Goal: Information Seeking & Learning: Learn about a topic

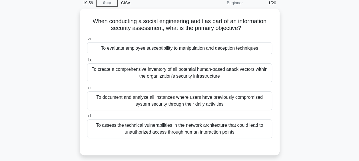
scroll to position [25, 0]
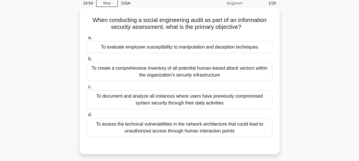
click at [241, 48] on div "To evaluate employee susceptibility to manipulation and deception techniques" at bounding box center [179, 47] width 185 height 12
click at [87, 40] on input "a. To evaluate employee susceptibility to manipulation and deception techniques" at bounding box center [87, 38] width 0 height 4
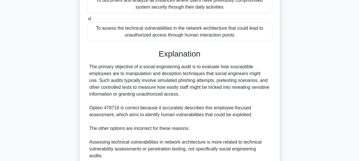
scroll to position [211, 0]
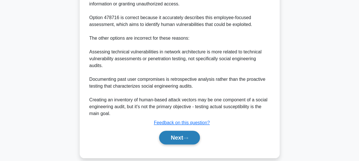
click at [184, 131] on button "Next" at bounding box center [179, 138] width 41 height 14
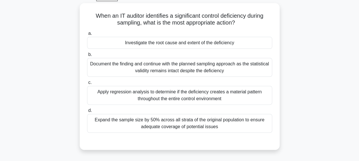
scroll to position [30, 0]
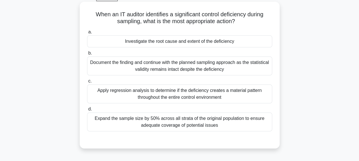
click at [185, 41] on div "Investigate the root cause and extent of the deficiency" at bounding box center [179, 41] width 185 height 12
click at [87, 34] on input "a. Investigate the root cause and extent of the deficiency" at bounding box center [87, 32] width 0 height 4
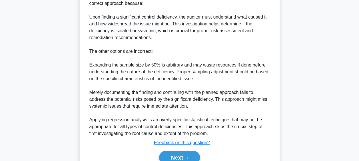
scroll to position [224, 0]
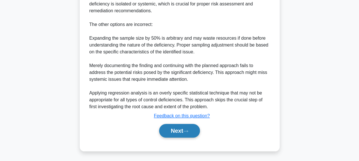
click at [183, 131] on button "Next" at bounding box center [179, 131] width 41 height 14
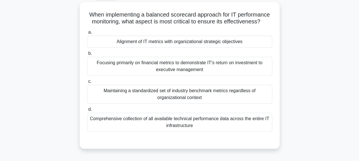
scroll to position [32, 0]
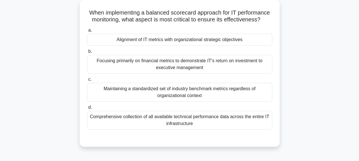
click at [191, 40] on div "Alignment of IT metrics with organizational strategic objectives" at bounding box center [179, 40] width 185 height 12
click at [87, 32] on input "a. Alignment of IT metrics with organizational strategic objectives" at bounding box center [87, 31] width 0 height 4
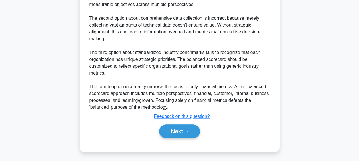
scroll to position [238, 0]
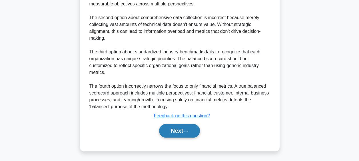
click at [178, 128] on button "Next" at bounding box center [179, 131] width 41 height 14
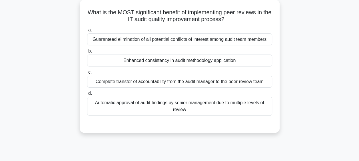
scroll to position [13, 0]
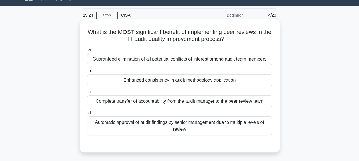
click at [202, 79] on div "Enhanced consistency in audit methodology application" at bounding box center [179, 80] width 185 height 12
click at [87, 73] on input "b. Enhanced consistency in audit methodology application" at bounding box center [87, 71] width 0 height 4
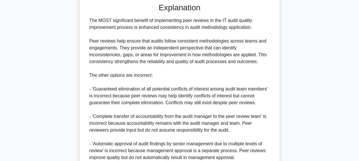
scroll to position [211, 0]
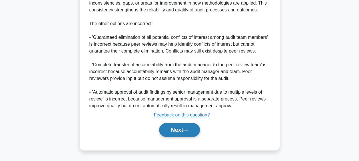
click at [185, 130] on icon at bounding box center [185, 130] width 5 height 3
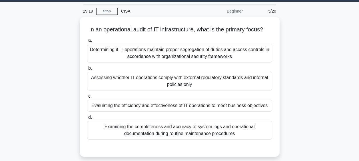
scroll to position [16, 0]
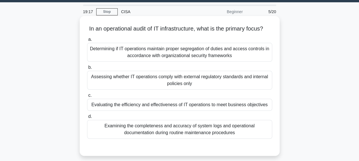
click at [188, 111] on div "Evaluating the efficiency and effectiveness of IT operations to meet business o…" at bounding box center [179, 105] width 185 height 12
click at [87, 97] on input "c. Evaluating the efficiency and effectiveness of IT operations to meet busines…" at bounding box center [87, 96] width 0 height 4
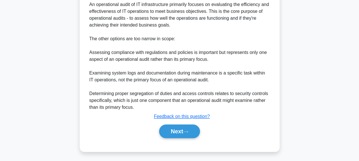
scroll to position [183, 0]
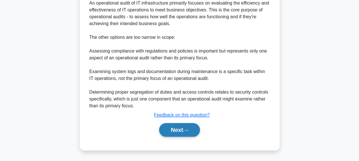
click at [183, 132] on button "Next" at bounding box center [179, 130] width 41 height 14
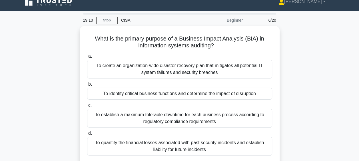
scroll to position [10, 0]
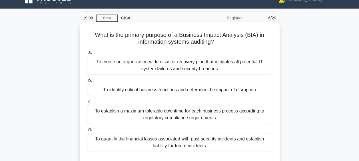
click at [193, 89] on div "To identify critical business functions and determine the impact of disruption" at bounding box center [179, 90] width 185 height 12
click at [87, 82] on input "b. To identify critical business functions and determine the impact of disrupti…" at bounding box center [87, 81] width 0 height 4
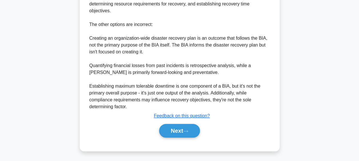
scroll to position [238, 0]
click at [181, 128] on button "Next" at bounding box center [179, 131] width 41 height 14
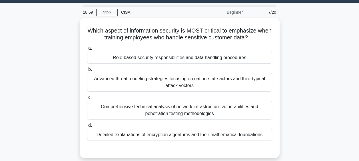
scroll to position [15, 0]
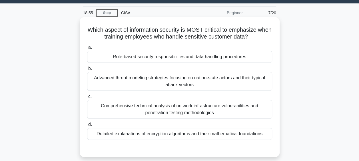
click at [205, 55] on div "Role-based security responsibilities and data handling procedures" at bounding box center [179, 57] width 185 height 12
click at [87, 49] on input "a. Role-based security responsibilities and data handling procedures" at bounding box center [87, 48] width 0 height 4
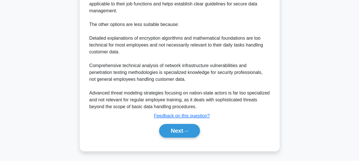
scroll to position [224, 0]
click at [177, 132] on button "Next" at bounding box center [179, 131] width 41 height 14
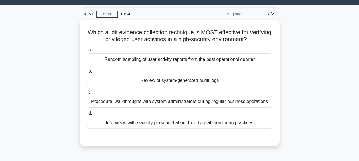
scroll to position [14, 0]
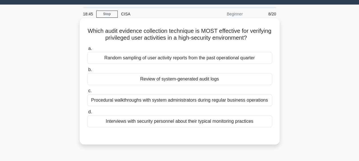
click at [200, 81] on div "Review of system-generated audit logs" at bounding box center [179, 79] width 185 height 12
click at [87, 72] on input "b. Review of system-generated audit logs" at bounding box center [87, 70] width 0 height 4
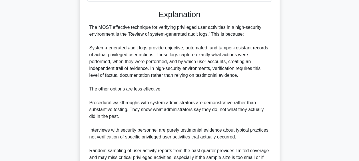
scroll to position [197, 0]
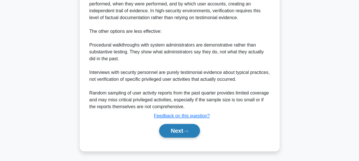
click at [183, 131] on button "Next" at bounding box center [179, 131] width 41 height 14
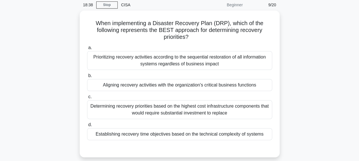
scroll to position [23, 0]
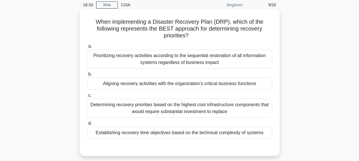
click at [163, 82] on div "Aligning recovery activities with the organization's critical business functions" at bounding box center [179, 84] width 185 height 12
click at [87, 76] on input "b. Aligning recovery activities with the organization's critical business funct…" at bounding box center [87, 74] width 0 height 4
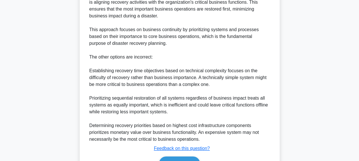
scroll to position [224, 0]
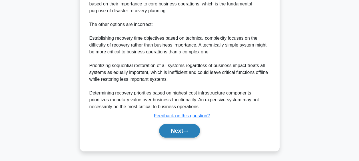
click at [179, 132] on button "Next" at bounding box center [179, 131] width 41 height 14
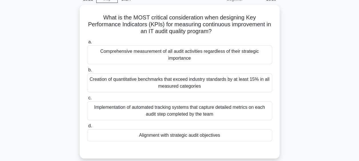
scroll to position [28, 0]
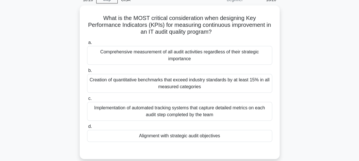
click at [179, 132] on div "Alignment with strategic audit objectives" at bounding box center [179, 136] width 185 height 12
click at [87, 128] on input "d. Alignment with strategic audit objectives" at bounding box center [87, 127] width 0 height 4
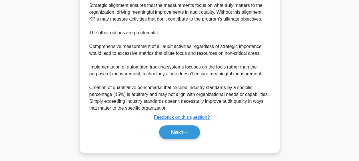
click at [179, 132] on button "Next" at bounding box center [179, 132] width 41 height 14
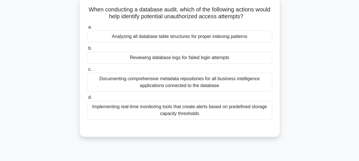
scroll to position [37, 0]
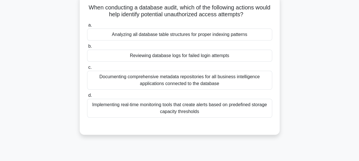
click at [204, 56] on div "Reviewing database logs for failed login attempts" at bounding box center [179, 56] width 185 height 12
click at [87, 48] on input "b. Reviewing database logs for failed login attempts" at bounding box center [87, 47] width 0 height 4
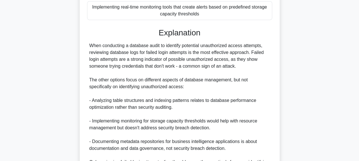
scroll to position [192, 0]
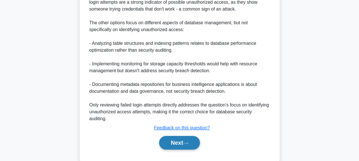
click at [181, 145] on button "Next" at bounding box center [179, 143] width 41 height 14
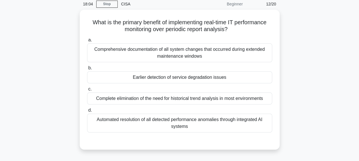
scroll to position [23, 0]
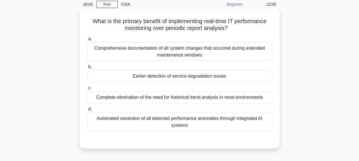
click at [203, 76] on div "Earlier detection of service degradation issues" at bounding box center [179, 76] width 185 height 12
click at [87, 69] on input "b. Earlier detection of service degradation issues" at bounding box center [87, 67] width 0 height 4
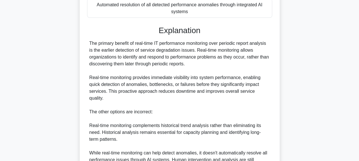
scroll to position [217, 0]
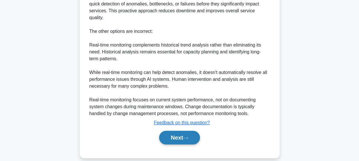
click at [183, 132] on button "Next" at bounding box center [179, 138] width 41 height 14
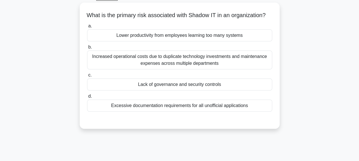
scroll to position [30, 0]
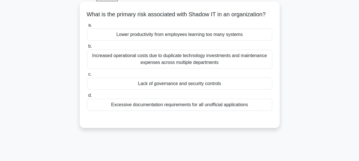
click at [188, 90] on div "Lack of governance and security controls" at bounding box center [179, 84] width 185 height 12
click at [87, 76] on input "c. Lack of governance and security controls" at bounding box center [87, 74] width 0 height 4
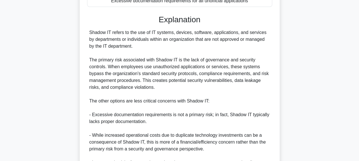
scroll to position [211, 0]
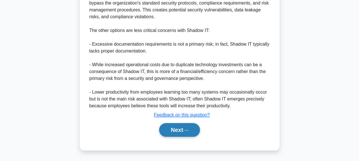
click at [185, 131] on button "Next" at bounding box center [179, 130] width 41 height 14
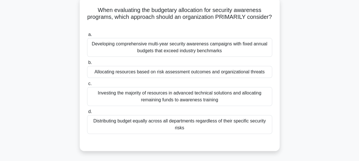
scroll to position [34, 0]
click at [189, 72] on div "Allocating resources based on risk assessment outcomes and organizational threa…" at bounding box center [179, 72] width 185 height 12
click at [87, 65] on input "b. Allocating resources based on risk assessment outcomes and organizational th…" at bounding box center [87, 63] width 0 height 4
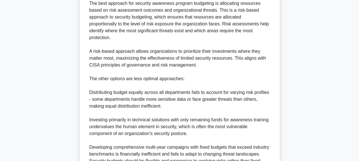
scroll to position [252, 0]
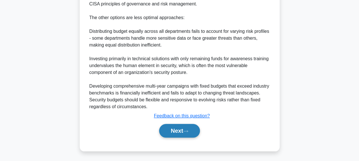
click at [181, 131] on button "Next" at bounding box center [179, 131] width 41 height 14
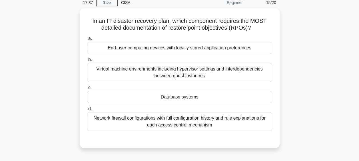
scroll to position [23, 0]
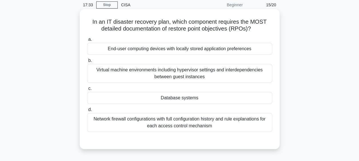
click at [198, 98] on div "Database systems" at bounding box center [179, 98] width 185 height 12
click at [87, 90] on input "c. Database systems" at bounding box center [87, 89] width 0 height 4
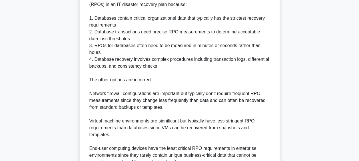
scroll to position [231, 0]
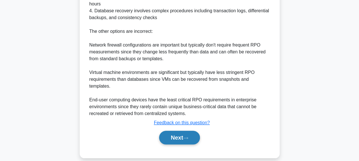
click at [178, 131] on button "Next" at bounding box center [179, 138] width 41 height 14
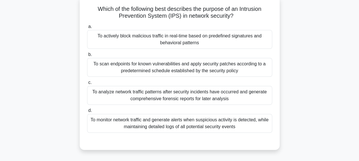
scroll to position [27, 0]
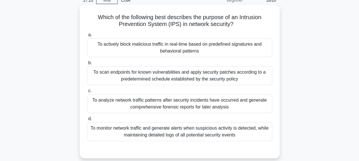
click at [228, 50] on div "To actively block malicious traffic in real-time based on predefined signatures…" at bounding box center [179, 47] width 185 height 19
click at [87, 37] on input "a. To actively block malicious traffic in real-time based on predefined signatu…" at bounding box center [87, 35] width 0 height 4
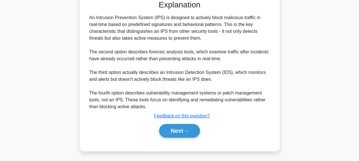
scroll to position [176, 0]
click at [188, 135] on button "Next" at bounding box center [179, 131] width 41 height 14
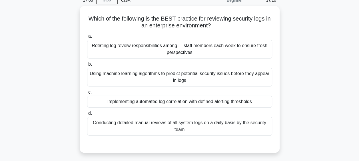
scroll to position [27, 0]
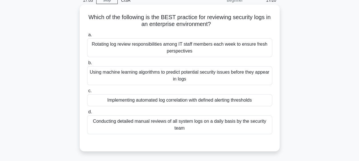
click at [207, 100] on div "Implementing automated log correlation with defined alerting thresholds" at bounding box center [179, 100] width 185 height 12
click at [87, 93] on input "c. Implementing automated log correlation with defined alerting thresholds" at bounding box center [87, 91] width 0 height 4
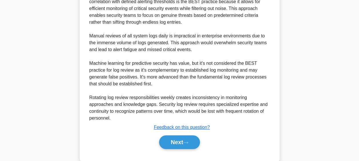
scroll to position [204, 0]
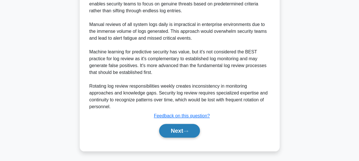
click at [185, 134] on button "Next" at bounding box center [179, 131] width 41 height 14
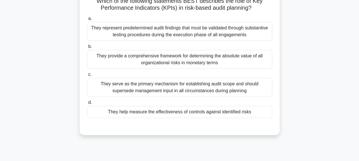
scroll to position [24, 0]
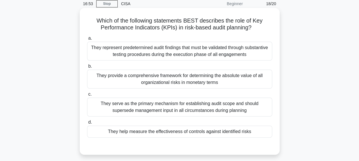
click at [185, 131] on div "They help measure the effectiveness of controls against identified risks" at bounding box center [179, 132] width 185 height 12
click at [87, 124] on input "d. They help measure the effectiveness of controls against identified risks" at bounding box center [87, 122] width 0 height 4
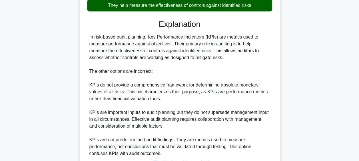
scroll to position [197, 0]
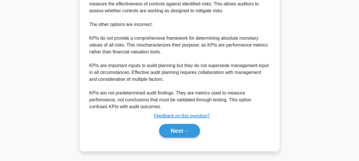
click at [185, 131] on button "Next" at bounding box center [179, 131] width 41 height 14
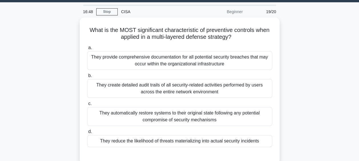
scroll to position [16, 0]
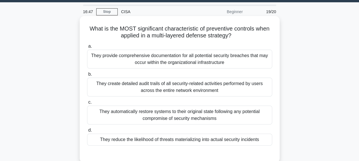
click at [185, 137] on div "They reduce the likelihood of threats materializing into actual security incide…" at bounding box center [179, 140] width 185 height 12
click at [87, 132] on input "d. They reduce the likelihood of threats materializing into actual security inc…" at bounding box center [87, 130] width 0 height 4
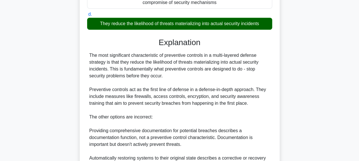
scroll to position [211, 0]
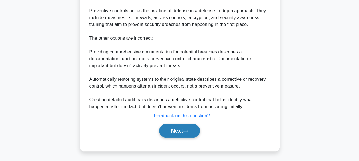
click at [186, 134] on button "Next" at bounding box center [179, 131] width 41 height 14
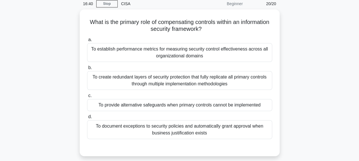
scroll to position [23, 0]
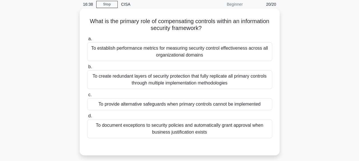
click at [198, 105] on div "To provide alternative safeguards when primary controls cannot be implemented" at bounding box center [179, 104] width 185 height 12
click at [87, 97] on input "c. To provide alternative safeguards when primary controls cannot be implemented" at bounding box center [87, 95] width 0 height 4
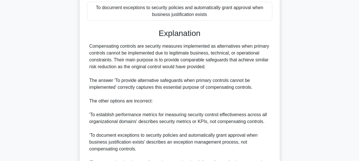
scroll to position [217, 0]
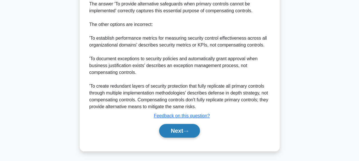
click at [182, 132] on button "Next" at bounding box center [179, 131] width 41 height 14
click at [181, 131] on button "Next" at bounding box center [179, 131] width 41 height 14
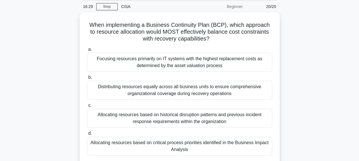
scroll to position [21, 0]
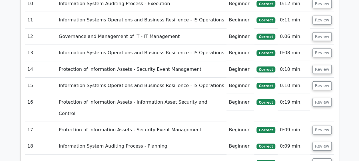
scroll to position [935, 0]
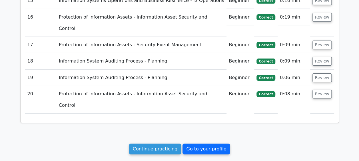
click at [191, 144] on link "Go to your profile" at bounding box center [205, 149] width 47 height 11
click at [206, 144] on link "Go to your profile" at bounding box center [205, 149] width 47 height 11
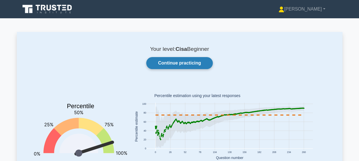
click at [177, 64] on link "Continue practicing" at bounding box center [179, 63] width 66 height 12
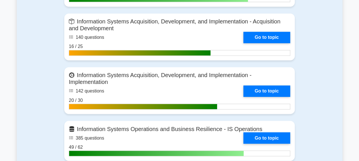
scroll to position [434, 0]
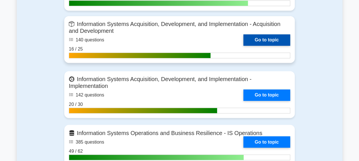
click at [276, 39] on link "Go to topic" at bounding box center [266, 39] width 47 height 11
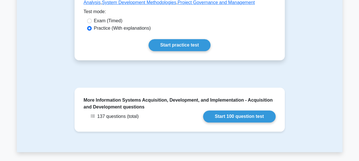
scroll to position [248, 0]
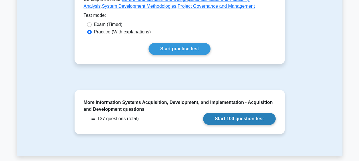
click at [231, 119] on link "Start 100 question test" at bounding box center [239, 119] width 72 height 12
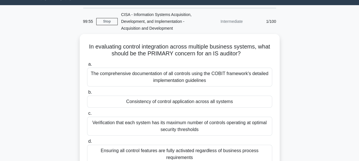
scroll to position [27, 0]
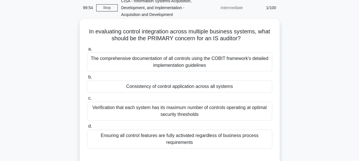
click at [206, 88] on div "Consistency of control application across all systems" at bounding box center [179, 86] width 185 height 12
click at [87, 79] on input "b. Consistency of control application across all systems" at bounding box center [87, 77] width 0 height 4
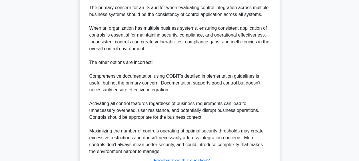
scroll to position [238, 0]
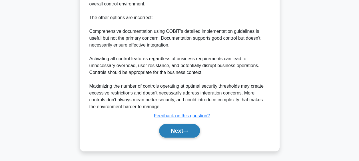
click at [184, 129] on button "Next" at bounding box center [179, 131] width 41 height 14
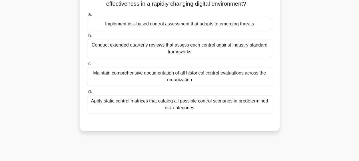
scroll to position [30, 0]
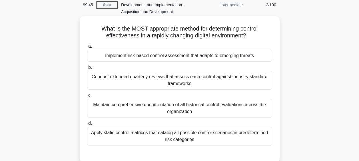
click at [213, 53] on div "Implement risk-based control assessment that adapts to emerging threats" at bounding box center [179, 56] width 185 height 12
click at [87, 48] on input "a. Implement risk-based control assessment that adapts to emerging threats" at bounding box center [87, 47] width 0 height 4
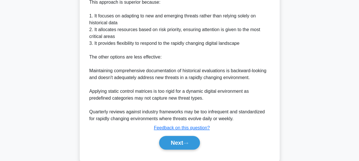
scroll to position [232, 0]
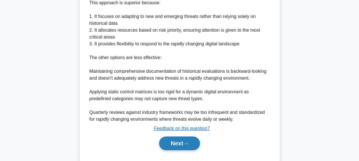
click at [186, 140] on button "Next" at bounding box center [179, 143] width 41 height 14
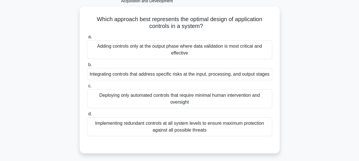
scroll to position [38, 0]
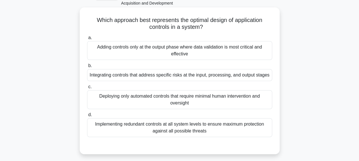
click at [207, 78] on div "Integrating controls that address specific risks at the input, processing, and …" at bounding box center [179, 75] width 185 height 12
click at [87, 68] on input "b. Integrating controls that address specific risks at the input, processing, a…" at bounding box center [87, 66] width 0 height 4
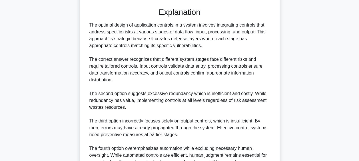
scroll to position [238, 0]
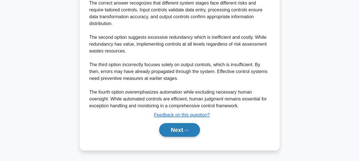
click at [188, 130] on icon at bounding box center [185, 130] width 5 height 3
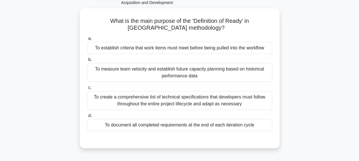
scroll to position [38, 0]
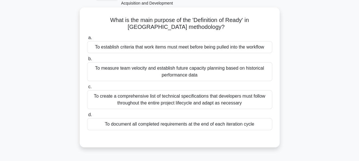
click at [190, 122] on div "To document all completed requirements at the end of each iteration cycle" at bounding box center [179, 124] width 185 height 12
click at [87, 117] on input "d. To document all completed requirements at the end of each iteration cycle" at bounding box center [87, 115] width 0 height 4
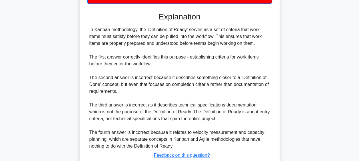
scroll to position [205, 0]
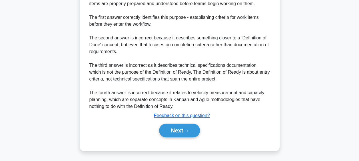
click at [190, 122] on div "Next" at bounding box center [179, 130] width 185 height 18
click at [188, 129] on icon at bounding box center [185, 130] width 5 height 3
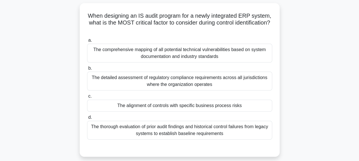
scroll to position [44, 0]
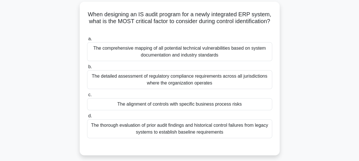
click at [193, 106] on div "The alignment of controls with specific business process risks" at bounding box center [179, 104] width 185 height 12
click at [87, 97] on input "c. The alignment of controls with specific business process risks" at bounding box center [87, 95] width 0 height 4
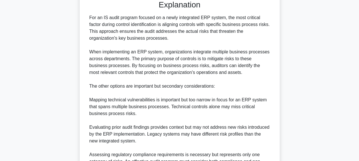
scroll to position [252, 0]
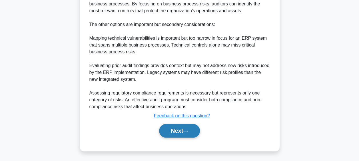
click at [183, 128] on button "Next" at bounding box center [179, 131] width 41 height 14
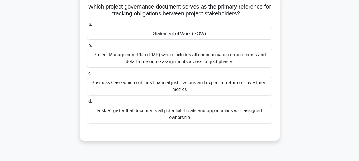
scroll to position [20, 0]
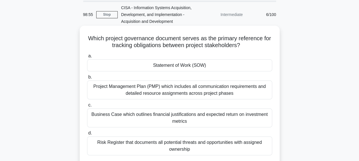
click at [230, 61] on div "Statement of Work (SOW)" at bounding box center [179, 65] width 185 height 12
click at [87, 58] on input "a. Statement of Work (SOW)" at bounding box center [87, 56] width 0 height 4
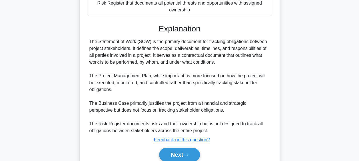
scroll to position [183, 0]
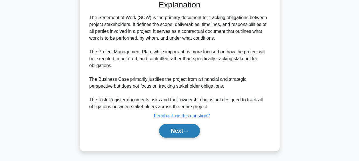
click at [179, 133] on button "Next" at bounding box center [179, 131] width 41 height 14
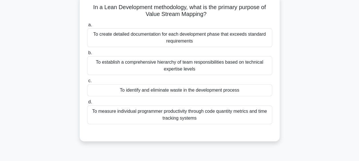
scroll to position [48, 0]
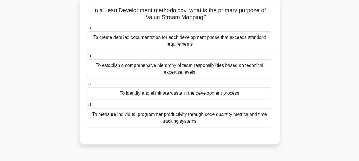
click at [198, 96] on div "To identify and eliminate waste in the development process" at bounding box center [179, 93] width 185 height 12
click at [87, 86] on input "c. To identify and eliminate waste in the development process" at bounding box center [87, 84] width 0 height 4
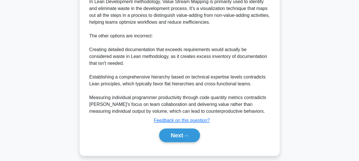
scroll to position [204, 0]
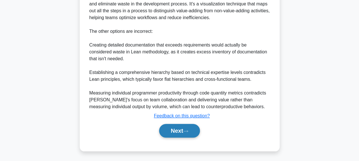
click at [184, 130] on button "Next" at bounding box center [179, 131] width 41 height 14
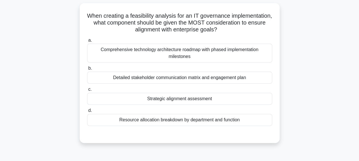
scroll to position [45, 0]
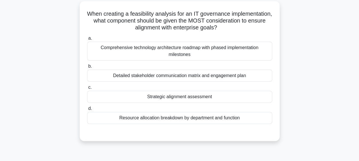
click at [202, 95] on div "Strategic alignment assessment" at bounding box center [179, 97] width 185 height 12
click at [87, 89] on input "c. Strategic alignment assessment" at bounding box center [87, 88] width 0 height 4
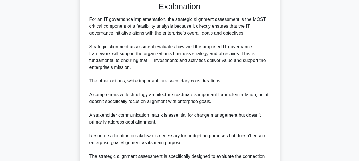
scroll to position [238, 0]
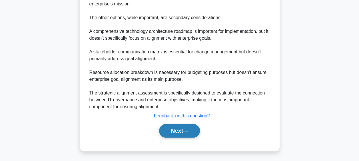
click at [183, 128] on button "Next" at bounding box center [179, 131] width 41 height 14
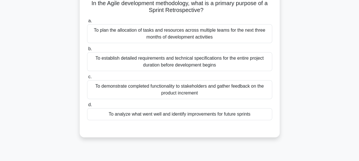
scroll to position [57, 0]
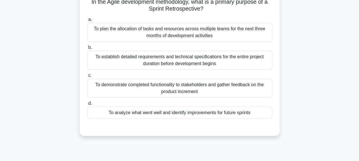
click at [194, 114] on div "To analyze what went well and identify improvements for future sprints" at bounding box center [179, 113] width 185 height 12
click at [87, 105] on input "d. To analyze what went well and identify improvements for future sprints" at bounding box center [87, 104] width 0 height 4
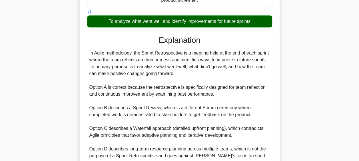
scroll to position [204, 0]
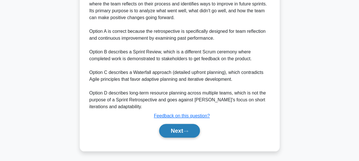
click at [186, 128] on button "Next" at bounding box center [179, 131] width 41 height 14
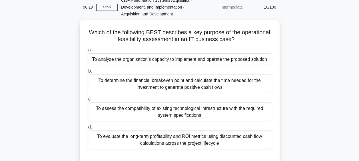
scroll to position [27, 0]
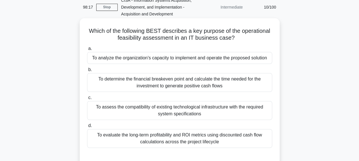
click at [216, 58] on div "To analyze the organization's capacity to implement and operate the proposed so…" at bounding box center [179, 58] width 185 height 12
click at [87, 51] on input "a. To analyze the organization's capacity to implement and operate the proposed…" at bounding box center [87, 49] width 0 height 4
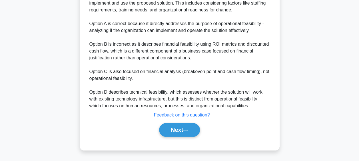
scroll to position [217, 0]
click at [178, 131] on button "Next" at bounding box center [179, 130] width 41 height 14
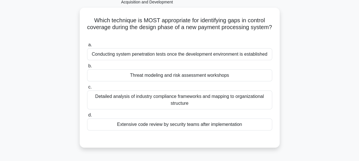
scroll to position [39, 0]
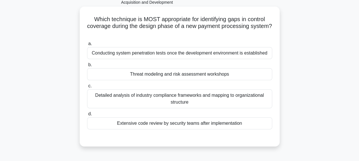
click at [211, 74] on div "Threat modeling and risk assessment workshops" at bounding box center [179, 74] width 185 height 12
click at [87, 67] on input "b. Threat modeling and risk assessment workshops" at bounding box center [87, 65] width 0 height 4
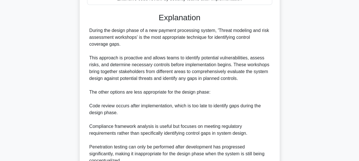
scroll to position [217, 0]
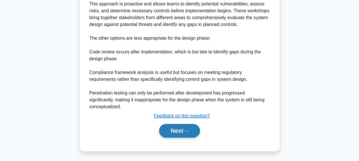
click at [188, 130] on icon at bounding box center [185, 131] width 5 height 3
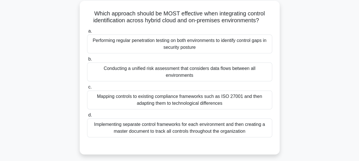
scroll to position [39, 0]
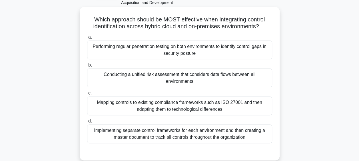
click at [218, 73] on div "Conducting a unified risk assessment that considers data flows between all envi…" at bounding box center [179, 78] width 185 height 19
click at [87, 67] on input "b. Conducting a unified risk assessment that considers data flows between all e…" at bounding box center [87, 65] width 0 height 4
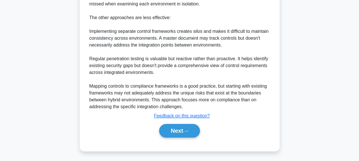
scroll to position [259, 0]
click at [183, 130] on button "Next" at bounding box center [179, 131] width 41 height 14
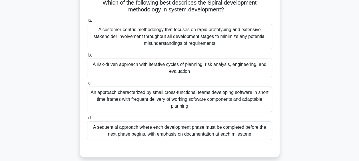
scroll to position [57, 0]
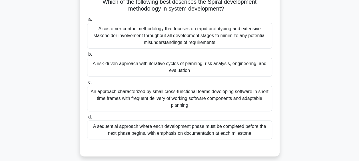
click at [204, 69] on div "A risk-driven approach with iterative cycles of planning, risk analysis, engine…" at bounding box center [179, 67] width 185 height 19
click at [87, 56] on input "b. A risk-driven approach with iterative cycles of planning, risk analysis, eng…" at bounding box center [87, 55] width 0 height 4
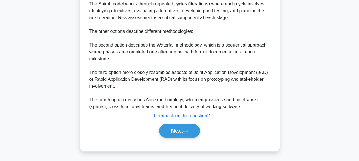
scroll to position [252, 0]
click at [178, 131] on button "Next" at bounding box center [179, 131] width 41 height 14
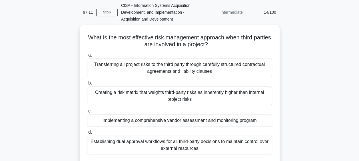
scroll to position [26, 0]
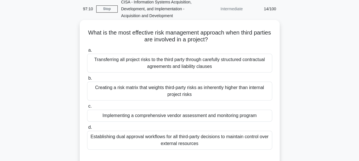
click at [191, 116] on div "Implementing a comprehensive vendor assessment and monitoring program" at bounding box center [179, 116] width 185 height 12
click at [87, 108] on input "c. Implementing a comprehensive vendor assessment and monitoring program" at bounding box center [87, 106] width 0 height 4
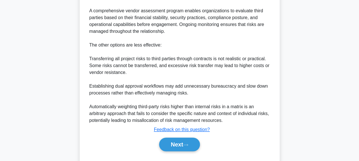
scroll to position [245, 0]
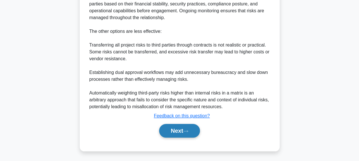
click at [180, 131] on button "Next" at bounding box center [179, 131] width 41 height 14
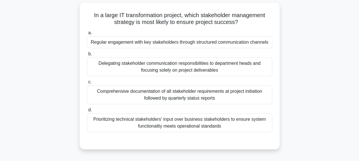
scroll to position [37, 0]
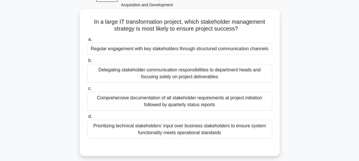
click at [207, 47] on div "Regular engagement with key stakeholders through structured communication chann…" at bounding box center [179, 49] width 185 height 12
click at [87, 41] on input "a. Regular engagement with key stakeholders through structured communication ch…" at bounding box center [87, 40] width 0 height 4
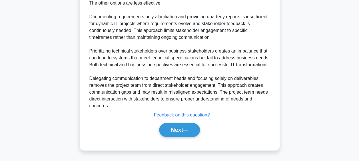
scroll to position [264, 0]
click at [185, 131] on button "Next" at bounding box center [179, 130] width 41 height 14
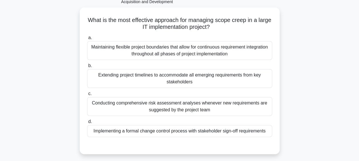
scroll to position [40, 0]
click at [185, 131] on div "Implementing a formal change control process with stakeholder sign-off requirem…" at bounding box center [179, 131] width 185 height 12
click at [87, 123] on input "d. Implementing a formal change control process with stakeholder sign-off requi…" at bounding box center [87, 122] width 0 height 4
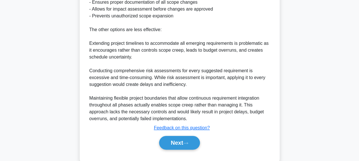
scroll to position [255, 0]
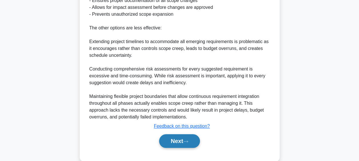
click at [180, 140] on button "Next" at bounding box center [179, 141] width 41 height 14
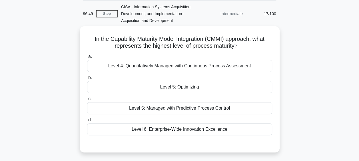
scroll to position [21, 0]
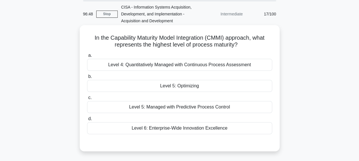
click at [205, 86] on div "Level 5: Optimizing" at bounding box center [179, 86] width 185 height 12
click at [87, 78] on input "b. Level 5: Optimizing" at bounding box center [87, 77] width 0 height 4
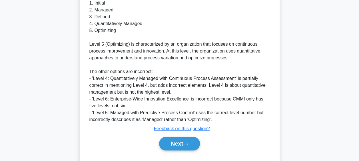
scroll to position [224, 0]
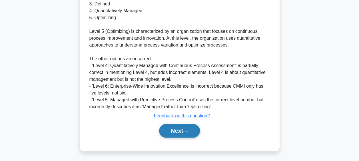
click at [178, 129] on button "Next" at bounding box center [179, 131] width 41 height 14
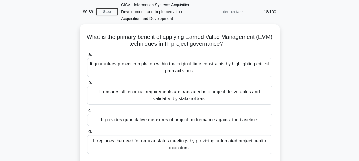
scroll to position [38, 0]
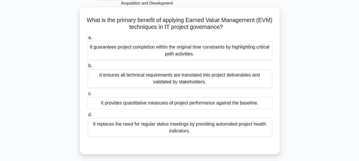
click at [190, 101] on div "It provides quantitative measures of project performance against the baseline." at bounding box center [179, 103] width 185 height 12
click at [87, 96] on input "c. It provides quantitative measures of project performance against the baselin…" at bounding box center [87, 94] width 0 height 4
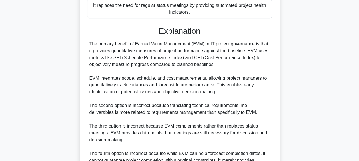
scroll to position [217, 0]
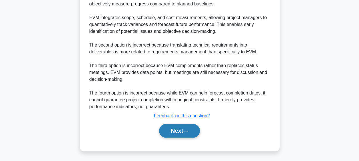
click at [183, 128] on button "Next" at bounding box center [179, 131] width 41 height 14
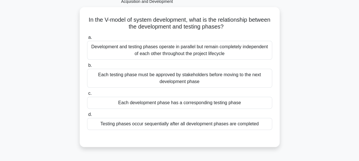
scroll to position [39, 0]
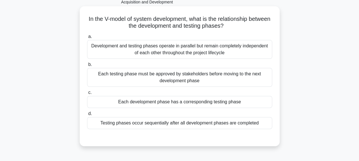
click at [200, 102] on div "Each development phase has a corresponding testing phase" at bounding box center [179, 102] width 185 height 12
click at [87, 94] on input "c. Each development phase has a corresponding testing phase" at bounding box center [87, 93] width 0 height 4
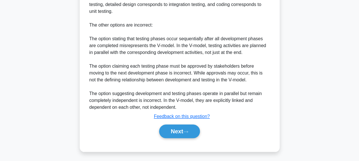
scroll to position [238, 0]
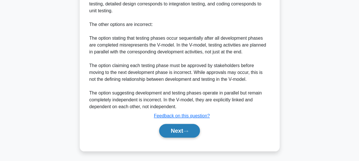
click at [185, 130] on button "Next" at bounding box center [179, 131] width 41 height 14
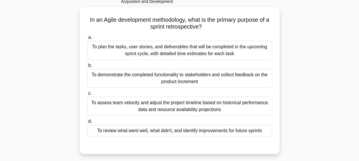
scroll to position [40, 0]
click at [185, 130] on div "To review what went well, what didn't, and identify improvements for future spr…" at bounding box center [179, 131] width 185 height 12
click at [87, 123] on input "d. To review what went well, what didn't, and identify improvements for future …" at bounding box center [87, 122] width 0 height 4
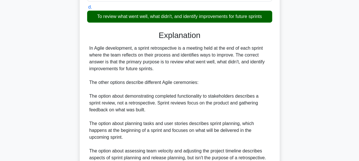
scroll to position [217, 0]
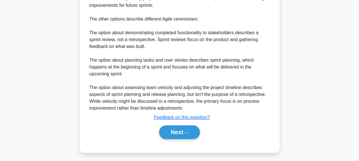
click at [185, 130] on button "Next" at bounding box center [179, 132] width 41 height 14
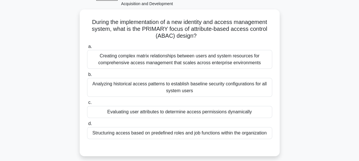
scroll to position [37, 0]
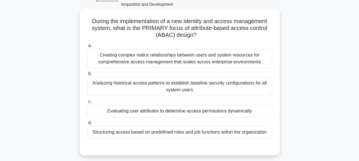
click at [198, 113] on div "Evaluating user attributes to determine access permissions dynamically" at bounding box center [179, 111] width 185 height 12
click at [87, 104] on input "c. Evaluating user attributes to determine access permissions dynamically" at bounding box center [87, 102] width 0 height 4
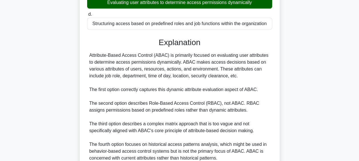
scroll to position [197, 0]
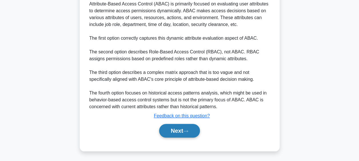
click at [187, 130] on icon at bounding box center [185, 131] width 5 height 3
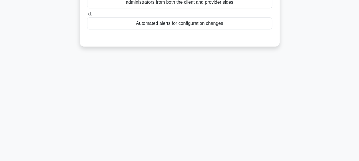
scroll to position [31, 0]
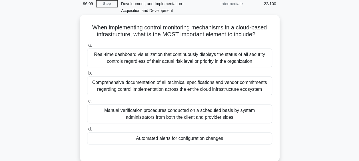
click at [186, 140] on div "Automated alerts for configuration changes" at bounding box center [179, 138] width 185 height 12
click at [87, 131] on input "d. Automated alerts for configuration changes" at bounding box center [87, 129] width 0 height 4
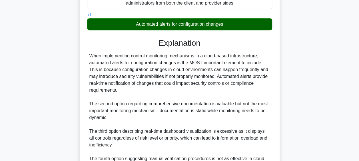
scroll to position [211, 0]
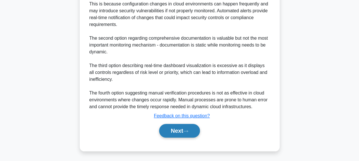
click at [187, 131] on icon at bounding box center [185, 131] width 5 height 3
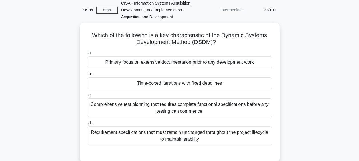
scroll to position [24, 0]
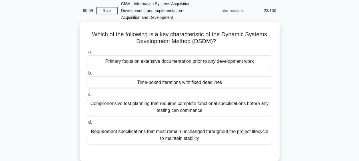
click at [207, 82] on div "Time-boxed iterations with fixed deadlines" at bounding box center [179, 82] width 185 height 12
click at [87, 75] on input "b. Time-boxed iterations with fixed deadlines" at bounding box center [87, 73] width 0 height 4
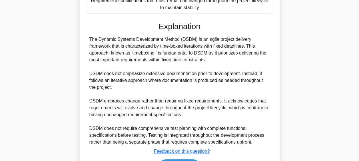
scroll to position [190, 0]
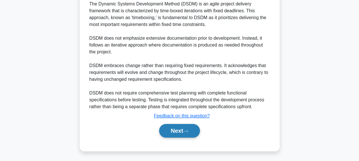
click at [181, 129] on button "Next" at bounding box center [179, 131] width 41 height 14
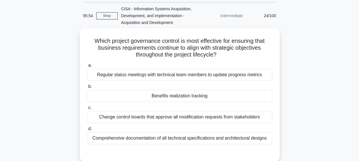
scroll to position [19, 0]
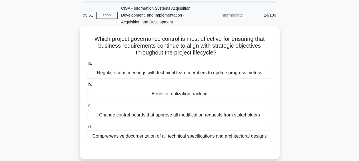
click at [201, 96] on div "Benefits realization tracking" at bounding box center [179, 94] width 185 height 12
click at [87, 86] on input "b. Benefits realization tracking" at bounding box center [87, 85] width 0 height 4
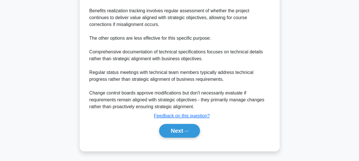
scroll to position [211, 0]
click at [184, 127] on button "Next" at bounding box center [179, 131] width 41 height 14
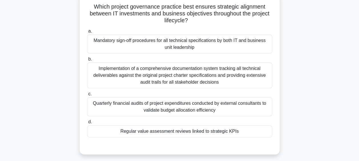
scroll to position [53, 0]
click at [184, 127] on div "Regular value assessment reviews linked to strategic KPIs" at bounding box center [179, 131] width 185 height 12
click at [87, 124] on input "d. Regular value assessment reviews linked to strategic KPIs" at bounding box center [87, 122] width 0 height 4
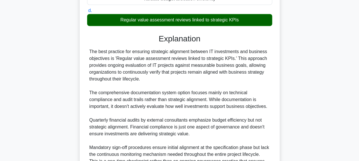
scroll to position [224, 0]
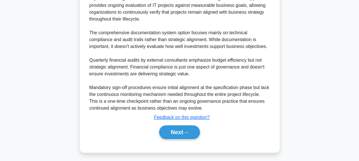
click at [184, 127] on button "Next" at bounding box center [179, 132] width 41 height 14
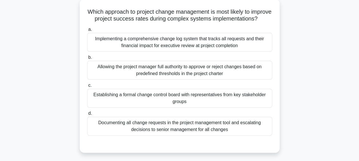
scroll to position [47, 0]
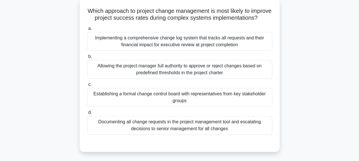
click at [201, 100] on div "Establishing a formal change control board with representatives from key stakeh…" at bounding box center [179, 97] width 185 height 19
click at [87, 86] on input "c. Establishing a formal change control board with representatives from key sta…" at bounding box center [87, 85] width 0 height 4
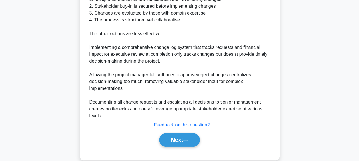
scroll to position [243, 0]
click at [191, 147] on button "Next" at bounding box center [179, 140] width 41 height 14
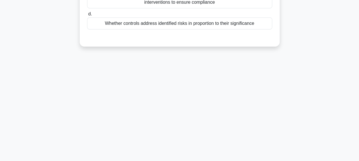
scroll to position [24, 0]
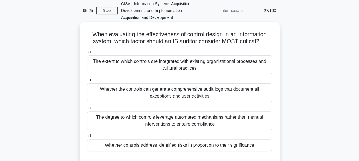
click at [194, 144] on div "Whether controls address identified risks in proportion to their significance" at bounding box center [179, 145] width 185 height 12
click at [87, 138] on input "d. Whether controls address identified risks in proportion to their significance" at bounding box center [87, 136] width 0 height 4
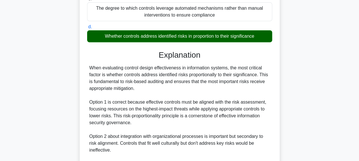
scroll to position [224, 0]
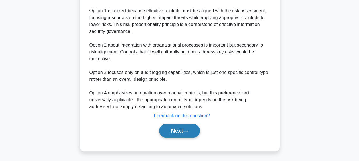
click at [192, 131] on button "Next" at bounding box center [179, 131] width 41 height 14
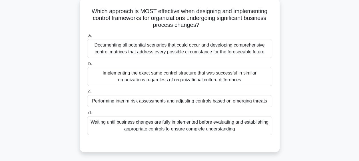
scroll to position [49, 0]
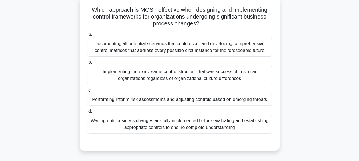
click at [204, 102] on div "Performing interim risk assessments and adjusting controls based on emerging th…" at bounding box center [179, 100] width 185 height 12
click at [87, 92] on input "c. Performing interim risk assessments and adjusting controls based on emerging…" at bounding box center [87, 90] width 0 height 4
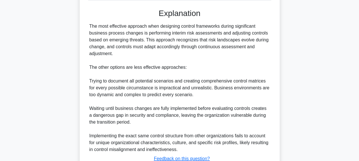
scroll to position [224, 0]
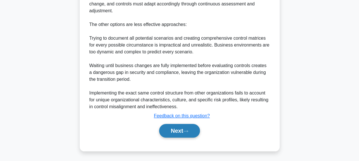
click at [186, 132] on icon at bounding box center [185, 131] width 5 height 3
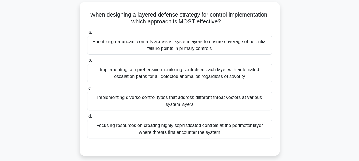
scroll to position [45, 0]
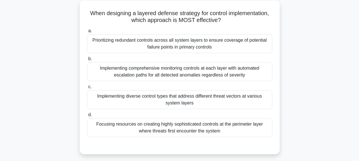
click at [202, 100] on div "Implementing diverse control types that address different threat vectors at var…" at bounding box center [179, 99] width 185 height 19
click at [87, 89] on input "c. Implementing diverse control types that address different threat vectors at …" at bounding box center [87, 87] width 0 height 4
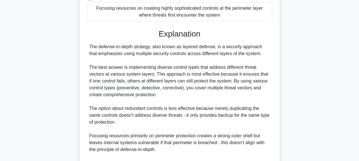
scroll to position [231, 0]
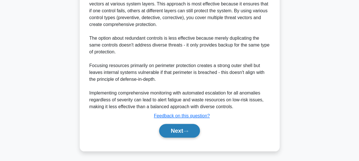
click at [183, 127] on button "Next" at bounding box center [179, 131] width 41 height 14
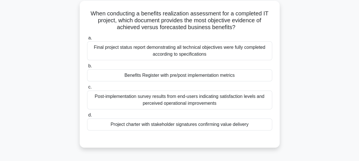
scroll to position [46, 0]
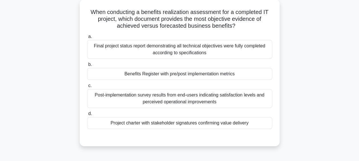
click at [221, 72] on div "Benefits Register with pre/post implementation metrics" at bounding box center [179, 74] width 185 height 12
click at [87, 67] on input "b. Benefits Register with pre/post implementation metrics" at bounding box center [87, 65] width 0 height 4
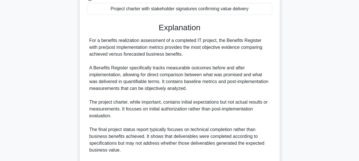
scroll to position [231, 0]
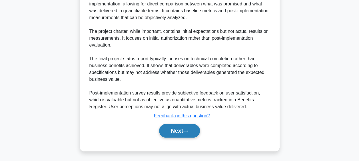
click at [181, 131] on button "Next" at bounding box center [179, 131] width 41 height 14
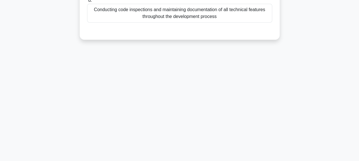
scroll to position [39, 0]
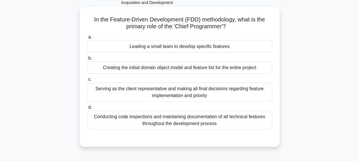
click at [203, 46] on div "Leading a small team to develop specific features" at bounding box center [179, 47] width 185 height 12
click at [87, 39] on input "a. Leading a small team to develop specific features" at bounding box center [87, 37] width 0 height 4
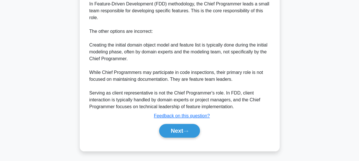
scroll to position [190, 0]
click at [178, 129] on button "Next" at bounding box center [179, 131] width 41 height 14
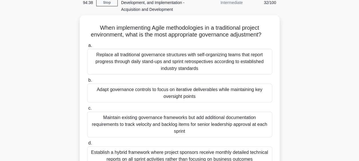
scroll to position [31, 0]
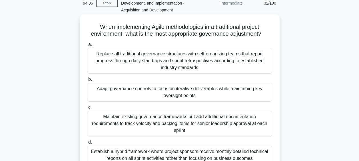
click at [207, 91] on div "Adapt governance controls to focus on iterative deliverables while maintaining …" at bounding box center [179, 92] width 185 height 19
click at [87, 81] on input "b. Adapt governance controls to focus on iterative deliverables while maintaini…" at bounding box center [87, 80] width 0 height 4
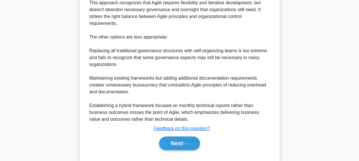
scroll to position [247, 0]
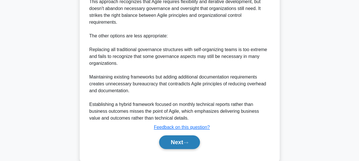
click at [177, 141] on button "Next" at bounding box center [179, 142] width 41 height 14
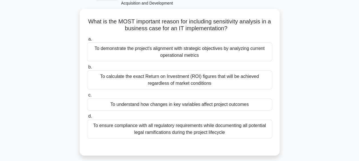
scroll to position [38, 0]
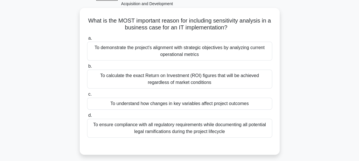
click at [204, 104] on div "To understand how changes in key variables affect project outcomes" at bounding box center [179, 104] width 185 height 12
click at [87, 96] on input "c. To understand how changes in key variables affect project outcomes" at bounding box center [87, 94] width 0 height 4
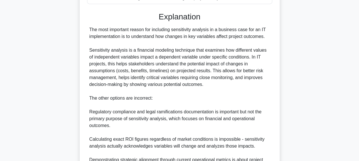
scroll to position [231, 0]
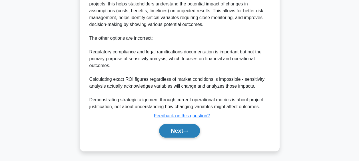
click at [176, 129] on button "Next" at bounding box center [179, 131] width 41 height 14
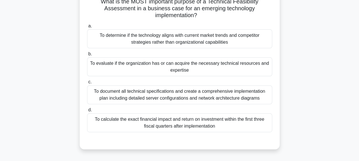
scroll to position [58, 0]
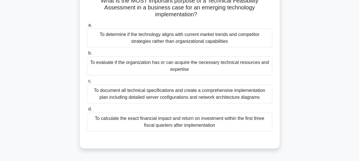
click at [200, 71] on div "To evaluate if the organization has or can acquire the necessary technical reso…" at bounding box center [179, 66] width 185 height 19
click at [87, 55] on input "b. To evaluate if the organization has or can acquire the necessary technical r…" at bounding box center [87, 53] width 0 height 4
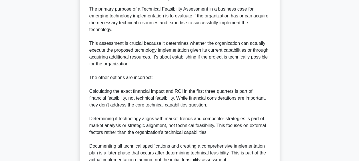
scroll to position [259, 0]
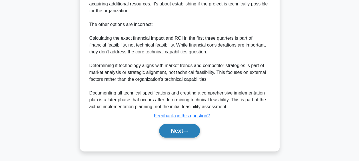
click at [175, 134] on button "Next" at bounding box center [179, 131] width 41 height 14
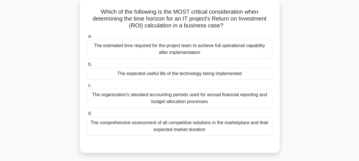
scroll to position [46, 0]
click at [202, 75] on div "The expected useful life of the technology being implemented" at bounding box center [179, 74] width 185 height 12
click at [87, 67] on input "b. The expected useful life of the technology being implemented" at bounding box center [87, 65] width 0 height 4
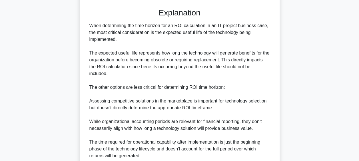
scroll to position [231, 0]
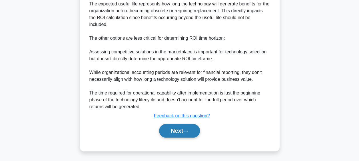
click at [180, 132] on button "Next" at bounding box center [179, 131] width 41 height 14
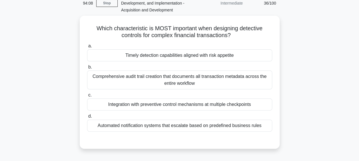
scroll to position [31, 0]
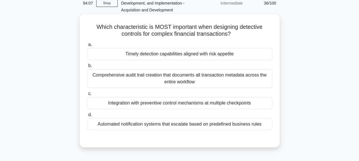
click at [195, 54] on div "Timely detection capabilities aligned with risk appetite" at bounding box center [179, 54] width 185 height 12
click at [87, 47] on input "a. Timely detection capabilities aligned with risk appetite" at bounding box center [87, 45] width 0 height 4
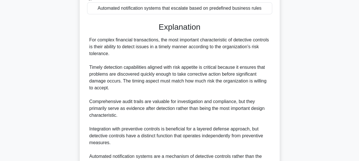
scroll to position [211, 0]
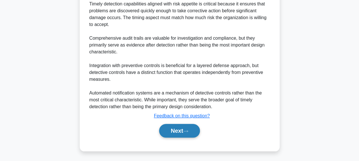
click at [180, 132] on button "Next" at bounding box center [179, 131] width 41 height 14
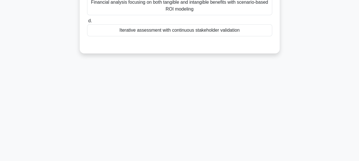
scroll to position [42, 0]
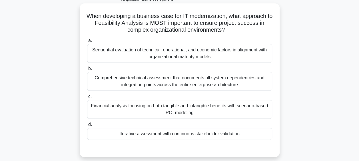
click at [181, 135] on div "Iterative assessment with continuous stakeholder validation" at bounding box center [179, 134] width 185 height 12
click at [87, 126] on input "d. Iterative assessment with continuous stakeholder validation" at bounding box center [87, 125] width 0 height 4
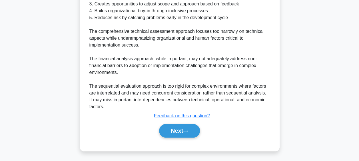
scroll to position [245, 0]
click at [181, 135] on button "Next" at bounding box center [179, 131] width 41 height 14
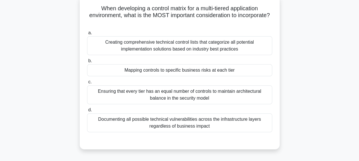
scroll to position [48, 0]
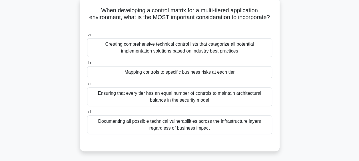
click at [213, 75] on div "Mapping controls to specific business risks at each tier" at bounding box center [179, 72] width 185 height 12
click at [87, 65] on input "b. Mapping controls to specific business risks at each tier" at bounding box center [87, 63] width 0 height 4
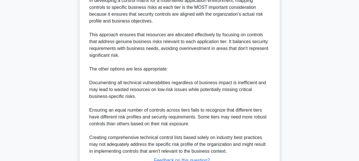
scroll to position [252, 0]
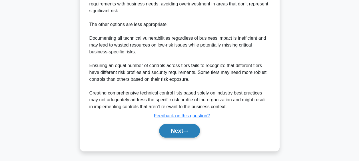
click at [182, 129] on button "Next" at bounding box center [179, 131] width 41 height 14
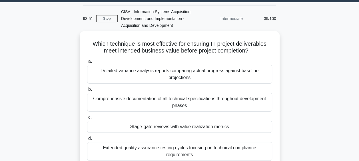
scroll to position [15, 0]
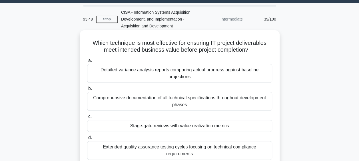
click at [192, 120] on div "Stage-gate reviews with value realization metrics" at bounding box center [179, 126] width 185 height 12
click at [87, 118] on input "c. Stage-gate reviews with value realization metrics" at bounding box center [87, 117] width 0 height 4
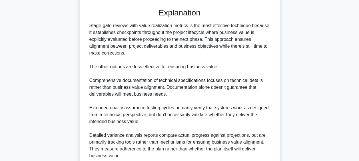
scroll to position [211, 0]
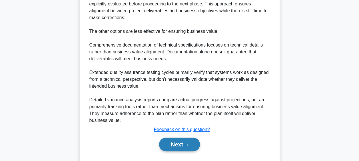
click at [184, 138] on button "Next" at bounding box center [179, 145] width 41 height 14
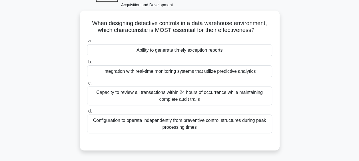
scroll to position [37, 0]
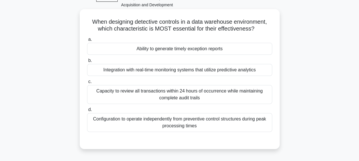
click at [211, 49] on div "Ability to generate timely exception reports" at bounding box center [179, 49] width 185 height 12
click at [87, 41] on input "a. Ability to generate timely exception reports" at bounding box center [87, 40] width 0 height 4
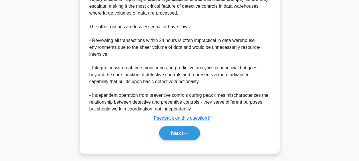
scroll to position [236, 0]
click at [184, 133] on button "Next" at bounding box center [179, 133] width 41 height 14
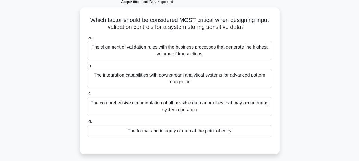
scroll to position [39, 0]
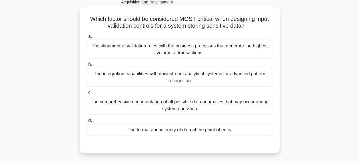
click at [181, 132] on div "The format and integrity of data at the point of entry" at bounding box center [179, 130] width 185 height 12
click at [87, 122] on input "d. The format and integrity of data at the point of entry" at bounding box center [87, 121] width 0 height 4
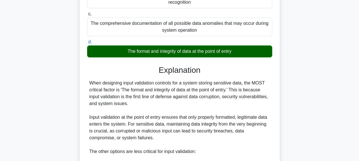
scroll to position [197, 0]
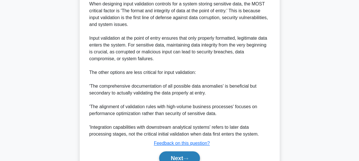
click at [182, 155] on button "Next" at bounding box center [179, 158] width 41 height 14
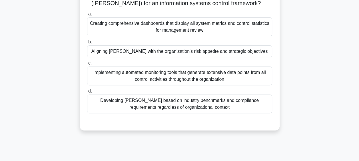
scroll to position [53, 0]
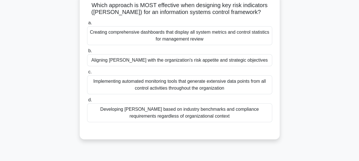
click at [218, 62] on div "Aligning KRIs with the organization's risk appetite and strategic objectives" at bounding box center [179, 60] width 185 height 12
click at [87, 53] on input "b. Aligning KRIs with the organization's risk appetite and strategic objectives" at bounding box center [87, 51] width 0 height 4
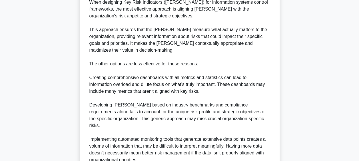
scroll to position [245, 0]
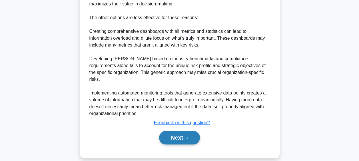
click at [183, 135] on button "Next" at bounding box center [179, 138] width 41 height 14
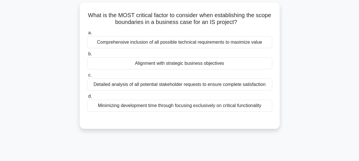
scroll to position [44, 0]
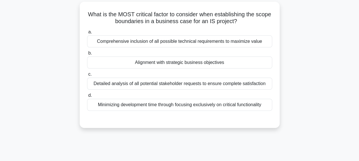
click at [200, 64] on div "Alignment with strategic business objectives" at bounding box center [179, 63] width 185 height 12
click at [87, 55] on input "b. Alignment with strategic business objectives" at bounding box center [87, 53] width 0 height 4
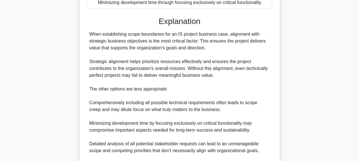
scroll to position [211, 0]
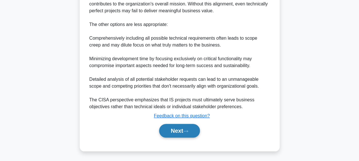
click at [180, 132] on button "Next" at bounding box center [179, 131] width 41 height 14
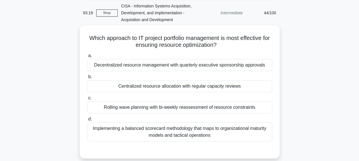
scroll to position [22, 0]
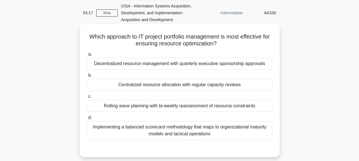
click at [206, 87] on div "Centralized resource allocation with regular capacity reviews" at bounding box center [179, 85] width 185 height 12
click at [87, 77] on input "b. Centralized resource allocation with regular capacity reviews" at bounding box center [87, 76] width 0 height 4
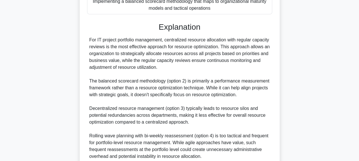
scroll to position [197, 0]
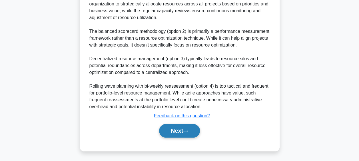
click at [185, 130] on button "Next" at bounding box center [179, 131] width 41 height 14
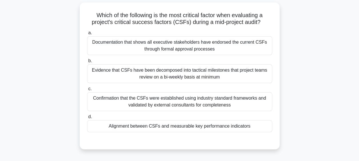
scroll to position [45, 0]
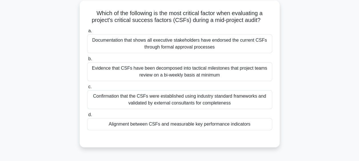
click at [194, 123] on div "Alignment between CSFs and measurable key performance indicators" at bounding box center [179, 124] width 185 height 12
click at [87, 117] on input "d. Alignment between CSFs and measurable key performance indicators" at bounding box center [87, 115] width 0 height 4
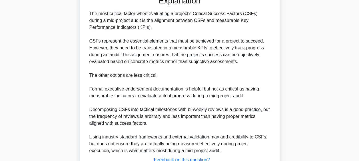
scroll to position [231, 0]
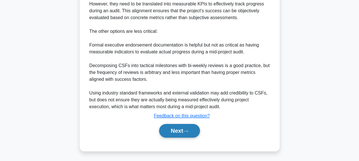
click at [187, 132] on button "Next" at bounding box center [179, 131] width 41 height 14
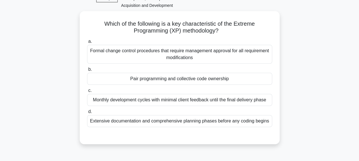
scroll to position [36, 0]
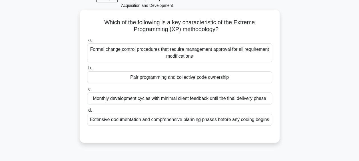
click at [211, 78] on div "Pair programming and collective code ownership" at bounding box center [179, 77] width 185 height 12
click at [87, 70] on input "b. Pair programming and collective code ownership" at bounding box center [87, 68] width 0 height 4
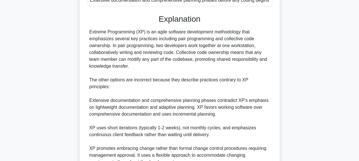
scroll to position [204, 0]
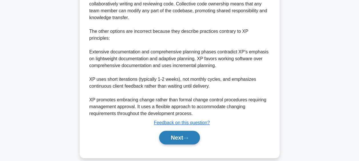
click at [187, 131] on button "Next" at bounding box center [179, 138] width 41 height 14
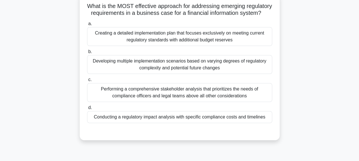
scroll to position [57, 0]
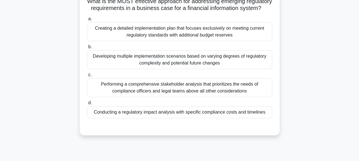
click at [192, 118] on div "Conducting a regulatory impact analysis with specific compliance costs and time…" at bounding box center [179, 112] width 185 height 12
click at [87, 105] on input "d. Conducting a regulatory impact analysis with specific compliance costs and t…" at bounding box center [87, 103] width 0 height 4
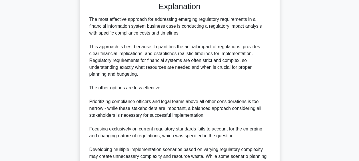
scroll to position [245, 0]
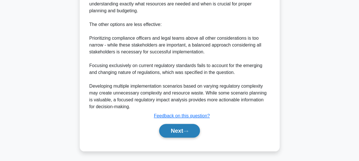
click at [191, 130] on button "Next" at bounding box center [179, 131] width 41 height 14
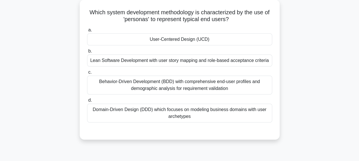
scroll to position [28, 0]
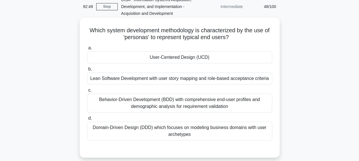
click at [219, 59] on div "User-Centered Design (UCD)" at bounding box center [179, 57] width 185 height 12
click at [87, 50] on input "a. User-Centered Design (UCD)" at bounding box center [87, 48] width 0 height 4
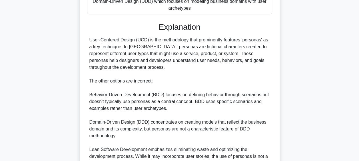
scroll to position [211, 0]
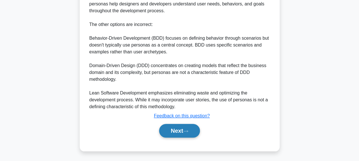
click at [185, 132] on button "Next" at bounding box center [179, 131] width 41 height 14
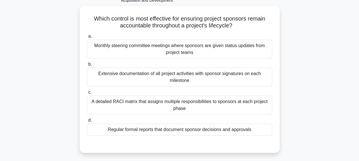
scroll to position [41, 0]
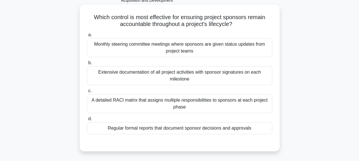
click at [188, 129] on div "Regular formal reports that document sponsor decisions and approvals" at bounding box center [179, 128] width 185 height 12
click at [87, 121] on input "d. Regular formal reports that document sponsor decisions and approvals" at bounding box center [87, 119] width 0 height 4
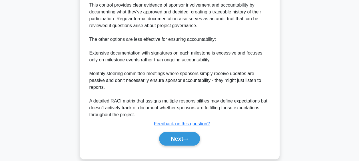
scroll to position [229, 0]
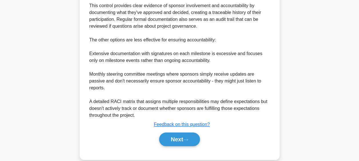
click at [188, 132] on button "Next" at bounding box center [179, 139] width 41 height 14
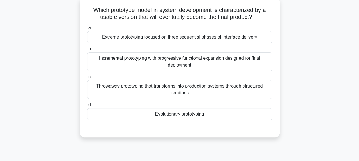
scroll to position [50, 0]
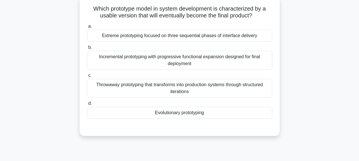
click at [195, 114] on div "Evolutionary prototyping" at bounding box center [179, 113] width 185 height 12
click at [87, 105] on input "d. Evolutionary prototyping" at bounding box center [87, 104] width 0 height 4
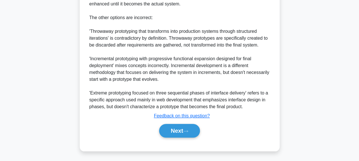
scroll to position [211, 0]
click at [182, 131] on button "Next" at bounding box center [179, 131] width 41 height 14
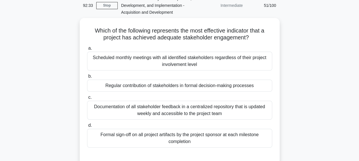
scroll to position [29, 0]
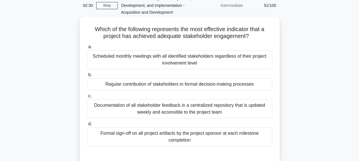
click at [201, 85] on div "Regular contribution of stakeholders in formal decision-making processes" at bounding box center [179, 84] width 185 height 12
click at [87, 77] on input "b. Regular contribution of stakeholders in formal decision-making processes" at bounding box center [87, 75] width 0 height 4
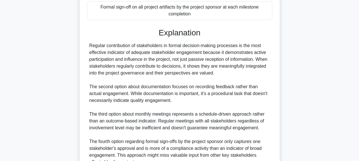
scroll to position [211, 0]
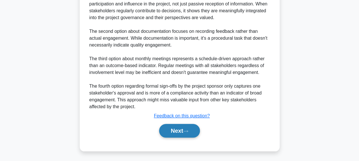
click at [191, 130] on button "Next" at bounding box center [179, 131] width 41 height 14
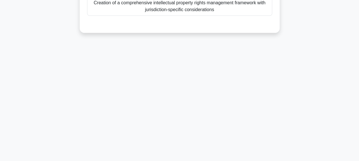
scroll to position [45, 0]
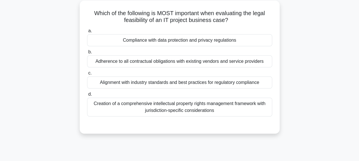
click at [202, 40] on div "Compliance with data protection and privacy regulations" at bounding box center [179, 40] width 185 height 12
click at [87, 33] on input "a. Compliance with data protection and privacy regulations" at bounding box center [87, 31] width 0 height 4
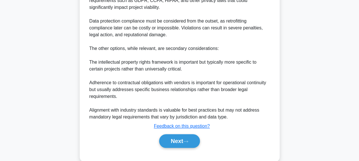
scroll to position [211, 0]
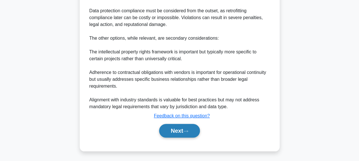
click at [179, 128] on button "Next" at bounding box center [179, 131] width 41 height 14
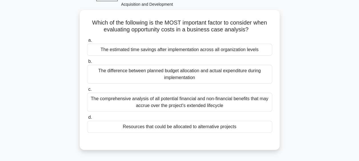
scroll to position [37, 0]
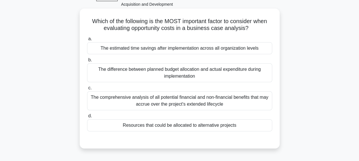
click at [183, 126] on div "Resources that could be allocated to alternative projects" at bounding box center [179, 125] width 185 height 12
click at [87, 118] on input "d. Resources that could be allocated to alternative projects" at bounding box center [87, 116] width 0 height 4
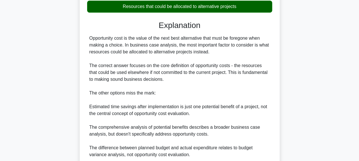
scroll to position [224, 0]
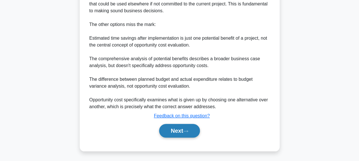
click at [183, 126] on button "Next" at bounding box center [179, 131] width 41 height 14
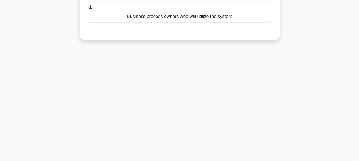
scroll to position [54, 0]
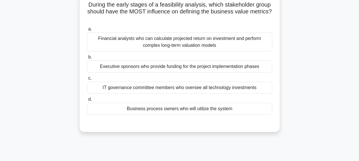
click at [186, 110] on div "Business process owners who will utilize the system" at bounding box center [179, 109] width 185 height 12
click at [87, 101] on input "d. Business process owners who will utilize the system" at bounding box center [87, 100] width 0 height 4
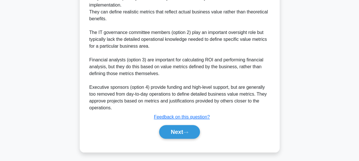
scroll to position [245, 0]
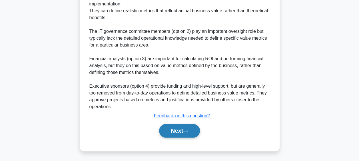
click at [179, 134] on button "Next" at bounding box center [179, 131] width 41 height 14
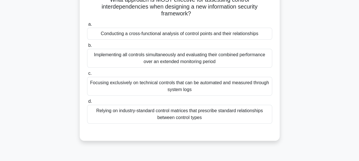
scroll to position [60, 0]
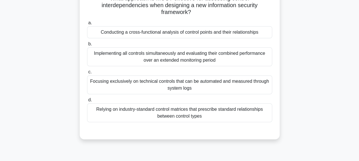
click at [182, 31] on div "Conducting a cross-functional analysis of control points and their relationships" at bounding box center [179, 32] width 185 height 12
click at [87, 25] on input "a. Conducting a cross-functional analysis of control points and their relations…" at bounding box center [87, 23] width 0 height 4
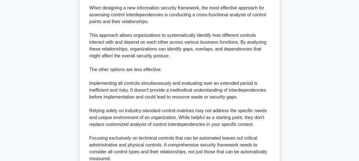
scroll to position [252, 0]
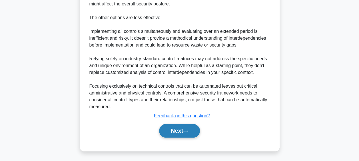
click at [177, 131] on button "Next" at bounding box center [179, 131] width 41 height 14
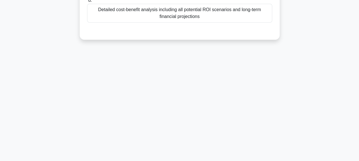
scroll to position [20, 0]
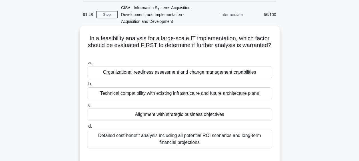
click at [184, 116] on div "Alignment with strategic business objectives" at bounding box center [179, 114] width 185 height 12
click at [87, 107] on input "c. Alignment with strategic business objectives" at bounding box center [87, 105] width 0 height 4
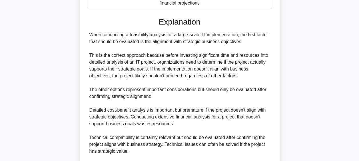
scroll to position [224, 0]
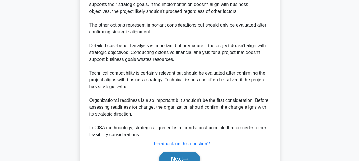
click at [174, 156] on button "Next" at bounding box center [179, 159] width 41 height 14
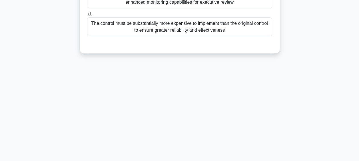
scroll to position [45, 0]
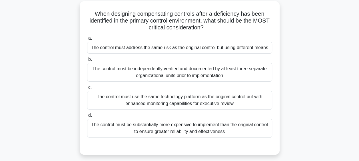
click at [202, 46] on div "The control must address the same risk as the original control but using differ…" at bounding box center [179, 48] width 185 height 12
click at [87, 40] on input "a. The control must address the same risk as the original control but using dif…" at bounding box center [87, 39] width 0 height 4
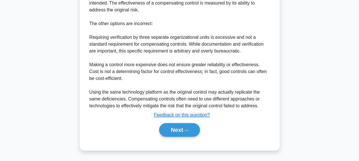
scroll to position [265, 0]
click at [176, 133] on button "Next" at bounding box center [179, 130] width 41 height 14
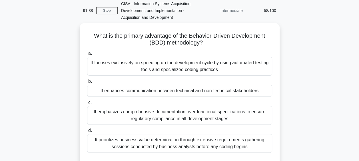
scroll to position [25, 0]
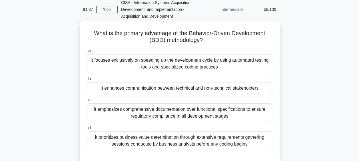
click at [195, 90] on div "It enhances communication between technical and non-technical stakeholders" at bounding box center [179, 88] width 185 height 12
click at [87, 81] on input "b. It enhances communication between technical and non-technical stakeholders" at bounding box center [87, 79] width 0 height 4
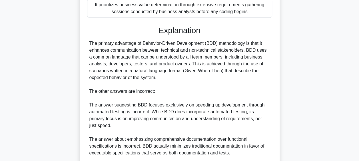
scroll to position [235, 0]
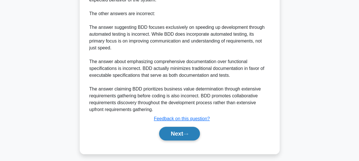
click at [185, 134] on icon at bounding box center [185, 133] width 5 height 3
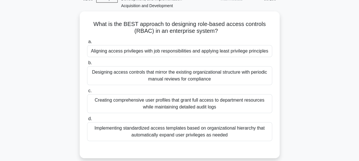
scroll to position [35, 0]
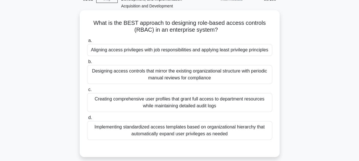
click at [196, 49] on div "Aligning access privileges with job responsibilities and applying least privile…" at bounding box center [179, 50] width 185 height 12
click at [87, 43] on input "a. Aligning access privileges with job responsibilities and applying least priv…" at bounding box center [87, 41] width 0 height 4
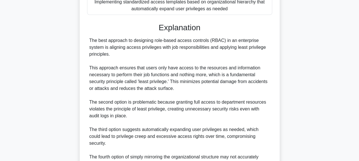
scroll to position [231, 0]
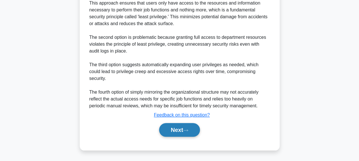
click at [178, 129] on button "Next" at bounding box center [179, 130] width 41 height 14
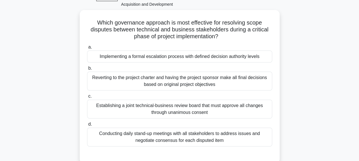
scroll to position [37, 0]
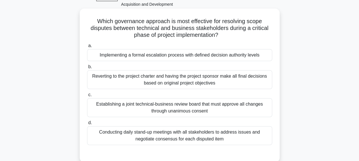
click at [198, 53] on div "Implementing a formal escalation process with defined decision authority levels" at bounding box center [179, 55] width 185 height 12
click at [87, 48] on input "a. Implementing a formal escalation process with defined decision authority lev…" at bounding box center [87, 46] width 0 height 4
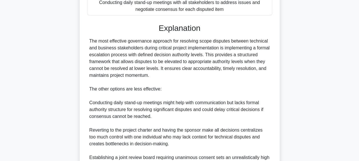
scroll to position [231, 0]
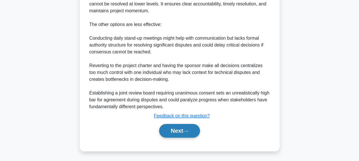
click at [183, 128] on button "Next" at bounding box center [179, 131] width 41 height 14
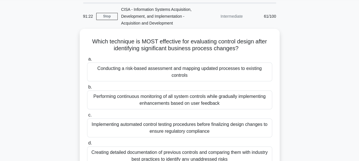
scroll to position [17, 0]
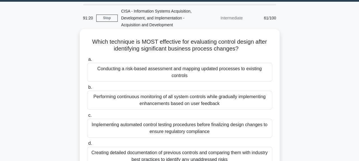
click at [203, 70] on div "Conducting a risk-based assessment and mapping updated processes to existing co…" at bounding box center [179, 72] width 185 height 19
click at [87, 61] on input "a. Conducting a risk-based assessment and mapping updated processes to existing…" at bounding box center [87, 60] width 0 height 4
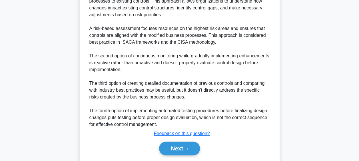
scroll to position [238, 0]
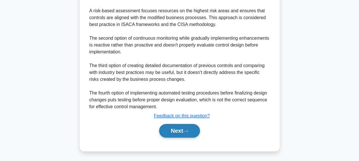
click at [179, 132] on button "Next" at bounding box center [179, 131] width 41 height 14
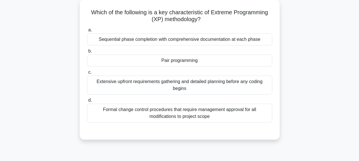
scroll to position [39, 0]
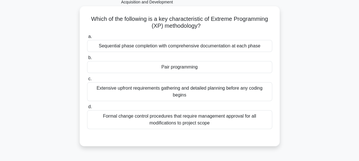
click at [193, 67] on div "Pair programming" at bounding box center [179, 67] width 185 height 12
click at [87, 60] on input "b. Pair programming" at bounding box center [87, 58] width 0 height 4
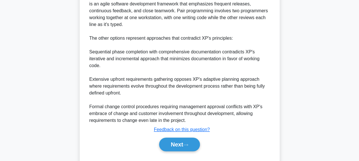
scroll to position [211, 0]
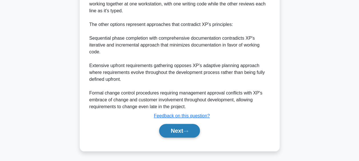
click at [182, 131] on button "Next" at bounding box center [179, 131] width 41 height 14
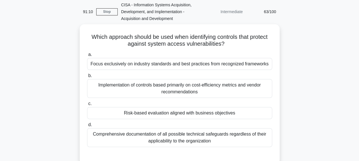
scroll to position [23, 0]
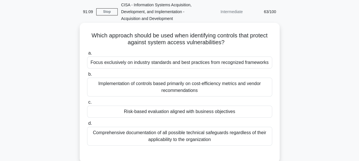
click at [192, 112] on div "Risk-based evaluation aligned with business objectives" at bounding box center [179, 112] width 185 height 12
click at [87, 104] on input "c. Risk-based evaluation aligned with business objectives" at bounding box center [87, 102] width 0 height 4
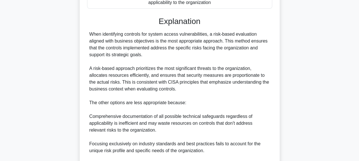
scroll to position [227, 0]
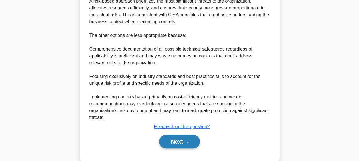
click at [184, 139] on button "Next" at bounding box center [179, 142] width 41 height 14
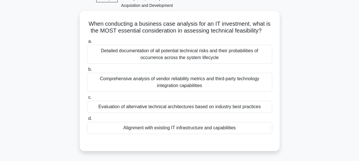
scroll to position [22, 0]
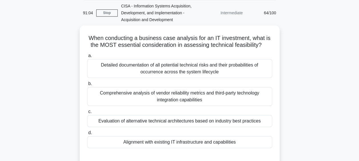
click at [184, 139] on div "Alignment with existing IT infrastructure and capabilities" at bounding box center [179, 142] width 185 height 12
click at [87, 135] on input "d. Alignment with existing IT infrastructure and capabilities" at bounding box center [87, 133] width 0 height 4
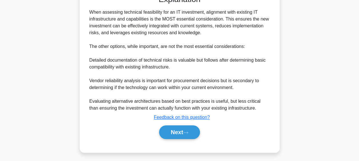
scroll to position [183, 0]
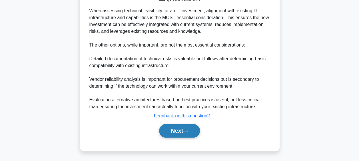
click at [187, 133] on button "Next" at bounding box center [179, 131] width 41 height 14
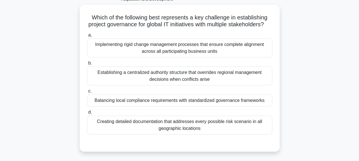
scroll to position [42, 0]
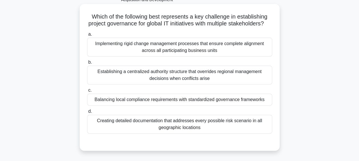
click at [196, 106] on div "Balancing local compliance requirements with standardized governance frameworks" at bounding box center [179, 100] width 185 height 12
click at [87, 92] on input "c. Balancing local compliance requirements with standardized governance framewo…" at bounding box center [87, 90] width 0 height 4
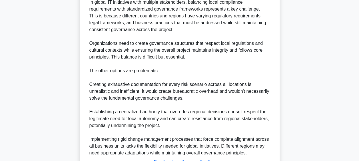
scroll to position [252, 0]
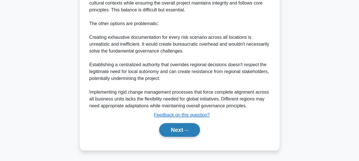
click at [182, 129] on button "Next" at bounding box center [179, 130] width 41 height 14
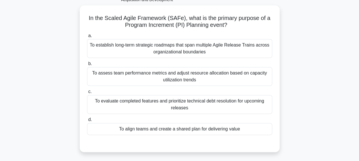
scroll to position [42, 0]
click at [182, 129] on div "To align teams and create a shared plan for delivering value" at bounding box center [179, 129] width 185 height 12
click at [87, 122] on input "d. To align teams and create a shared plan for delivering value" at bounding box center [87, 120] width 0 height 4
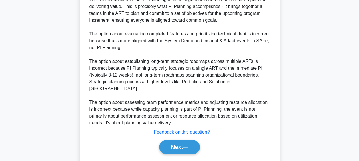
click at [182, 140] on button "Next" at bounding box center [179, 147] width 41 height 14
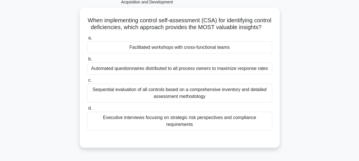
scroll to position [40, 0]
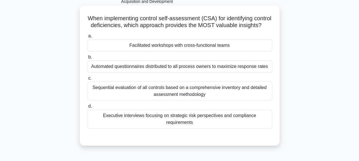
click at [203, 51] on div "Facilitated workshops with cross-functional teams" at bounding box center [179, 45] width 185 height 12
click at [87, 38] on input "a. Facilitated workshops with cross-functional teams" at bounding box center [87, 36] width 0 height 4
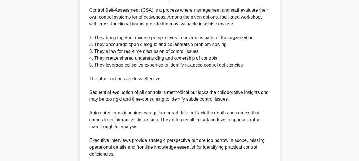
scroll to position [231, 0]
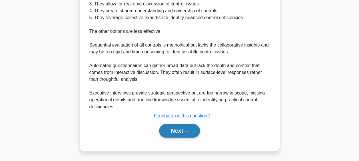
click at [182, 129] on button "Next" at bounding box center [179, 131] width 41 height 14
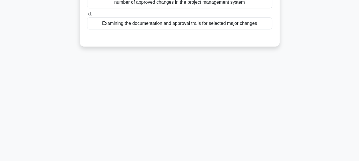
scroll to position [42, 0]
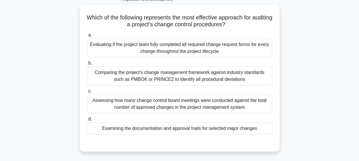
click at [182, 129] on div "Examining the documentation and approval trails for selected major changes" at bounding box center [179, 128] width 185 height 12
click at [87, 121] on input "d. Examining the documentation and approval trails for selected major changes" at bounding box center [87, 119] width 0 height 4
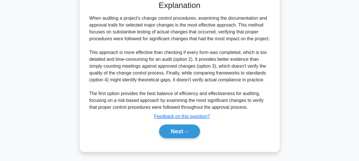
click at [182, 129] on button "Next" at bounding box center [179, 131] width 41 height 14
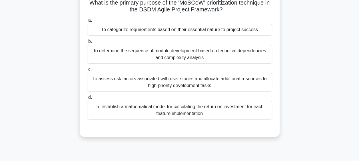
scroll to position [43, 0]
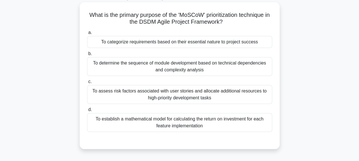
click at [200, 44] on div "To categorize requirements based on their essential nature to project success" at bounding box center [179, 42] width 185 height 12
click at [87, 35] on input "a. To categorize requirements based on their essential nature to project success" at bounding box center [87, 33] width 0 height 4
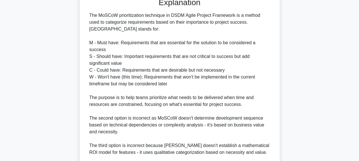
scroll to position [259, 0]
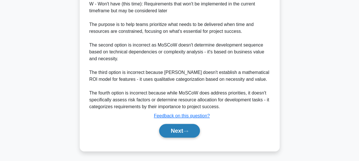
click at [182, 128] on button "Next" at bounding box center [179, 131] width 41 height 14
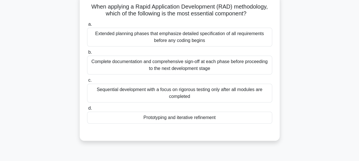
scroll to position [53, 0]
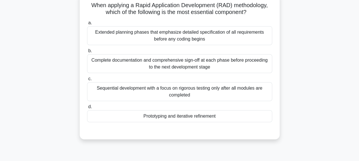
click at [188, 117] on div "Prototyping and iterative refinement" at bounding box center [179, 116] width 185 height 12
click at [87, 109] on input "d. Prototyping and iterative refinement" at bounding box center [87, 107] width 0 height 4
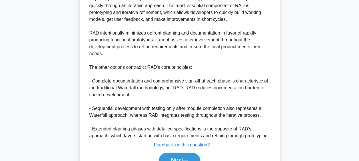
scroll to position [238, 0]
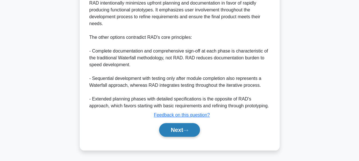
click at [184, 130] on button "Next" at bounding box center [179, 130] width 41 height 14
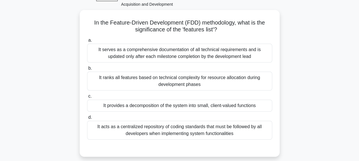
scroll to position [30, 0]
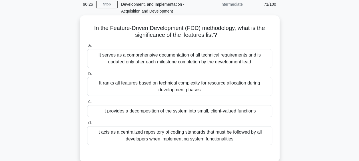
click at [196, 112] on div "It provides a decomposition of the system into small, client-valued functions" at bounding box center [179, 111] width 185 height 12
click at [87, 104] on input "c. It provides a decomposition of the system into small, client-valued functions" at bounding box center [87, 102] width 0 height 4
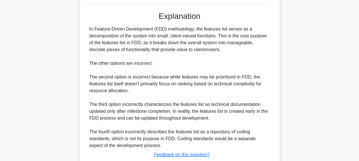
scroll to position [211, 0]
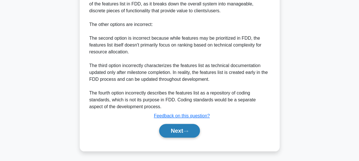
click at [188, 130] on icon at bounding box center [185, 131] width 5 height 3
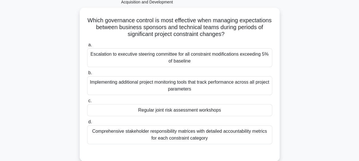
scroll to position [32, 0]
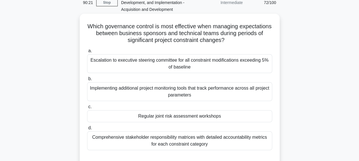
click at [199, 116] on div "Regular joint risk assessment workshops" at bounding box center [179, 116] width 185 height 12
click at [87, 109] on input "c. Regular joint risk assessment workshops" at bounding box center [87, 107] width 0 height 4
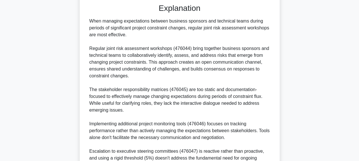
scroll to position [252, 0]
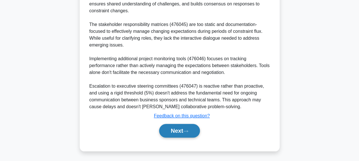
click at [193, 129] on button "Next" at bounding box center [179, 131] width 41 height 14
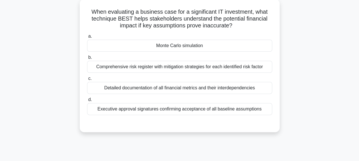
scroll to position [47, 0]
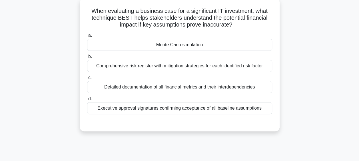
click at [197, 45] on div "Monte Carlo simulation" at bounding box center [179, 45] width 185 height 12
click at [87, 37] on input "a. Monte Carlo simulation" at bounding box center [87, 36] width 0 height 4
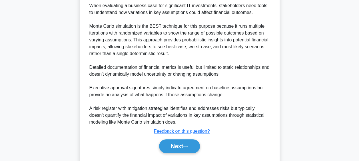
scroll to position [197, 0]
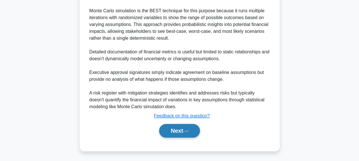
click at [178, 128] on button "Next" at bounding box center [179, 131] width 41 height 14
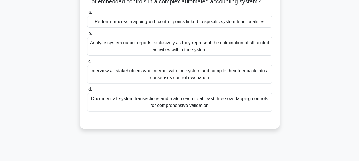
scroll to position [49, 0]
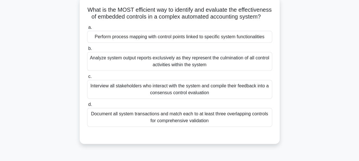
click at [211, 43] on div "Perform process mapping with control points linked to specific system functiona…" at bounding box center [179, 37] width 185 height 12
click at [87, 29] on input "a. Perform process mapping with control points linked to specific system functi…" at bounding box center [87, 28] width 0 height 4
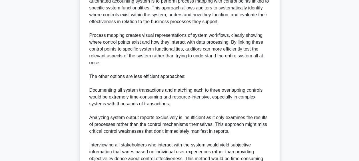
scroll to position [272, 0]
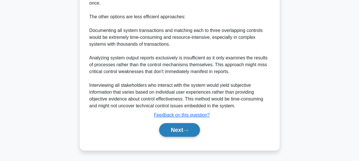
click at [180, 129] on button "Next" at bounding box center [179, 130] width 41 height 14
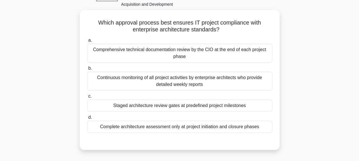
scroll to position [37, 0]
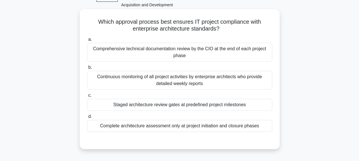
click at [184, 106] on div "Staged architecture review gates at predefined project milestones" at bounding box center [179, 105] width 185 height 12
click at [87, 97] on input "c. Staged architecture review gates at predefined project milestones" at bounding box center [87, 96] width 0 height 4
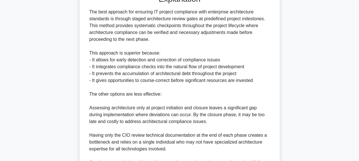
scroll to position [259, 0]
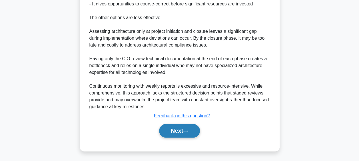
click at [177, 129] on button "Next" at bounding box center [179, 131] width 41 height 14
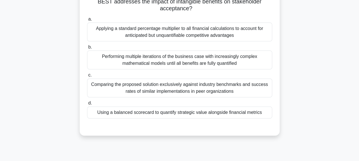
scroll to position [65, 0]
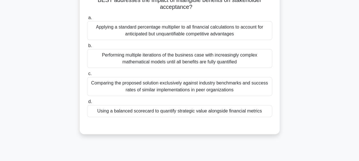
click at [193, 109] on div "Using a balanced scorecard to quantify strategic value alongside financial metr…" at bounding box center [179, 111] width 185 height 12
click at [87, 104] on input "d. Using a balanced scorecard to quantify strategic value alongside financial m…" at bounding box center [87, 102] width 0 height 4
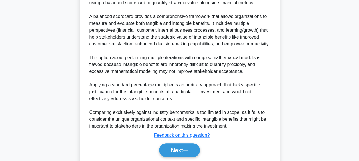
scroll to position [212, 0]
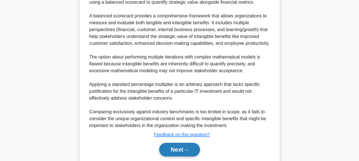
click at [179, 151] on button "Next" at bounding box center [179, 150] width 41 height 14
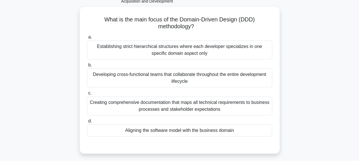
scroll to position [41, 0]
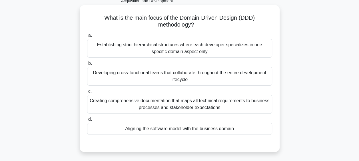
click at [206, 128] on div "Aligning the software model with the business domain" at bounding box center [179, 129] width 185 height 12
click at [87, 121] on input "d. Aligning the software model with the business domain" at bounding box center [87, 120] width 0 height 4
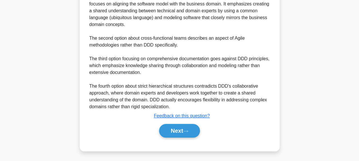
scroll to position [204, 0]
click at [188, 132] on icon at bounding box center [185, 131] width 5 height 3
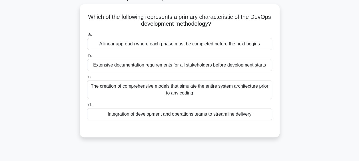
scroll to position [43, 0]
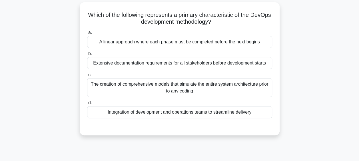
click at [184, 112] on div "Integration of development and operations teams to streamline delivery" at bounding box center [179, 112] width 185 height 12
click at [87, 105] on input "d. Integration of development and operations teams to streamline delivery" at bounding box center [87, 103] width 0 height 4
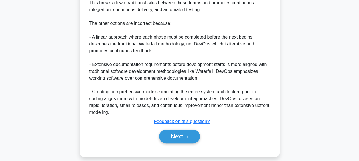
scroll to position [204, 0]
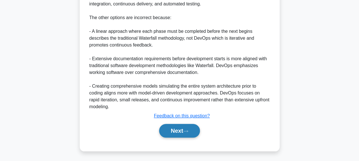
click at [181, 129] on button "Next" at bounding box center [179, 131] width 41 height 14
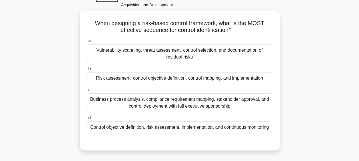
scroll to position [37, 0]
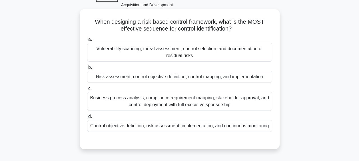
click at [194, 76] on div "Risk assessment, control objective definition, control mapping, and implementat…" at bounding box center [179, 77] width 185 height 12
click at [87, 69] on input "b. Risk assessment, control objective definition, control mapping, and implemen…" at bounding box center [87, 68] width 0 height 4
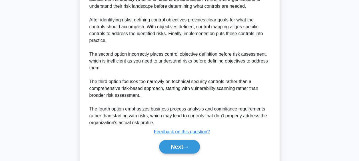
scroll to position [217, 0]
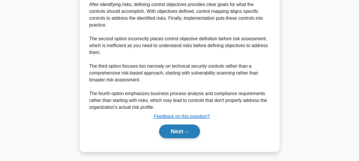
click at [178, 132] on button "Next" at bounding box center [179, 131] width 41 height 14
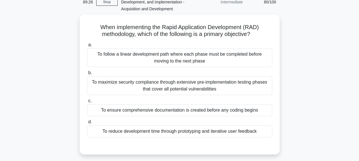
scroll to position [31, 0]
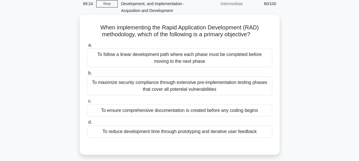
click at [209, 134] on div "To reduce development time through prototyping and iterative user feedback" at bounding box center [179, 132] width 185 height 12
click at [87, 124] on input "d. To reduce development time through prototyping and iterative user feedback" at bounding box center [87, 122] width 0 height 4
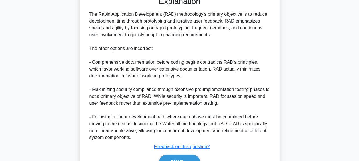
scroll to position [211, 0]
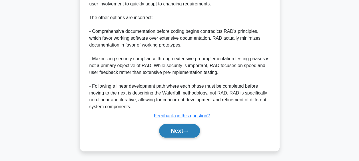
click at [183, 132] on button "Next" at bounding box center [179, 131] width 41 height 14
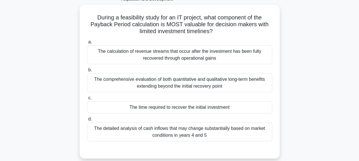
scroll to position [42, 0]
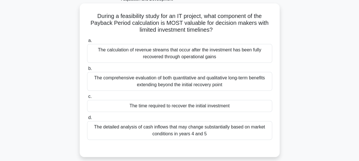
click at [195, 106] on div "The time required to recover the initial investment" at bounding box center [179, 106] width 185 height 12
click at [87, 98] on input "c. The time required to recover the initial investment" at bounding box center [87, 97] width 0 height 4
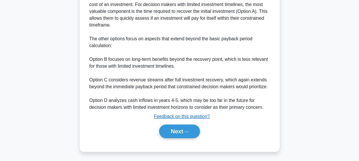
scroll to position [211, 0]
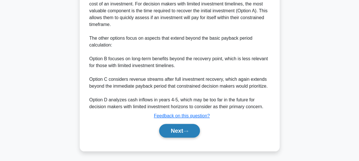
click at [176, 131] on button "Next" at bounding box center [179, 131] width 41 height 14
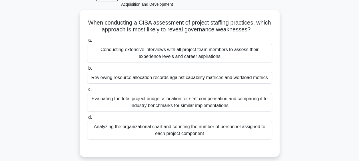
scroll to position [37, 0]
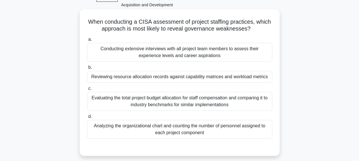
click at [194, 77] on div "Reviewing resource allocation records against capability matrices and workload …" at bounding box center [179, 77] width 185 height 12
click at [87, 69] on input "b. Reviewing resource allocation records against capability matrices and worklo…" at bounding box center [87, 68] width 0 height 4
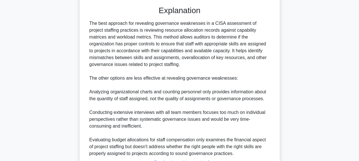
scroll to position [231, 0]
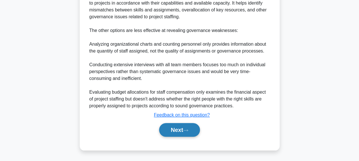
click at [179, 130] on button "Next" at bounding box center [179, 130] width 41 height 14
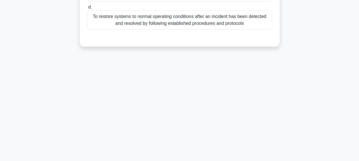
scroll to position [45, 0]
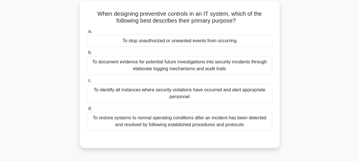
click at [202, 39] on div "To stop unauthorized or unwanted events from occurring" at bounding box center [179, 41] width 185 height 12
click at [87, 33] on input "a. To stop unauthorized or unwanted events from occurring" at bounding box center [87, 32] width 0 height 4
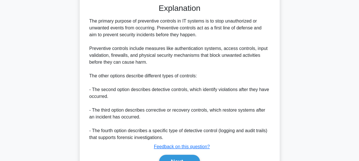
scroll to position [186, 0]
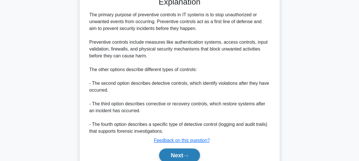
click at [177, 155] on button "Next" at bounding box center [179, 155] width 41 height 14
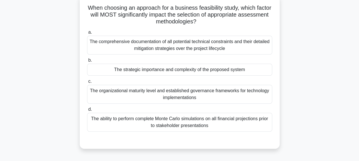
scroll to position [50, 0]
click at [204, 70] on div "The strategic importance and complexity of the proposed system" at bounding box center [179, 70] width 185 height 12
click at [87, 63] on input "b. The strategic importance and complexity of the proposed system" at bounding box center [87, 61] width 0 height 4
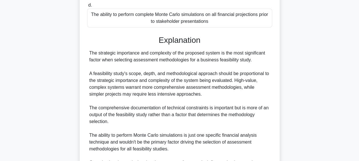
scroll to position [231, 0]
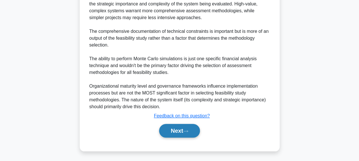
click at [184, 131] on button "Next" at bounding box center [179, 131] width 41 height 14
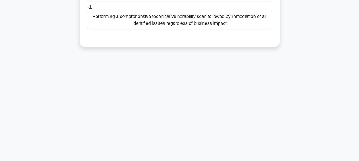
scroll to position [46, 0]
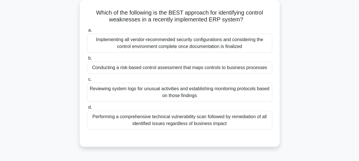
click at [209, 68] on div "Conducting a risk-based control assessment that maps controls to business proce…" at bounding box center [179, 68] width 185 height 12
click at [87, 60] on input "b. Conducting a risk-based control assessment that maps controls to business pr…" at bounding box center [87, 59] width 0 height 4
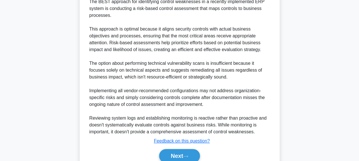
scroll to position [224, 0]
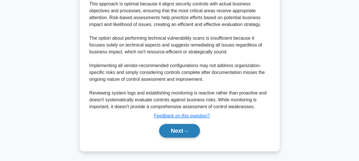
click at [177, 129] on button "Next" at bounding box center [179, 131] width 41 height 14
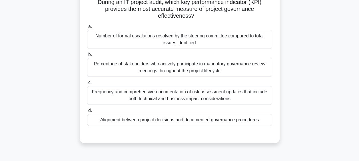
scroll to position [52, 0]
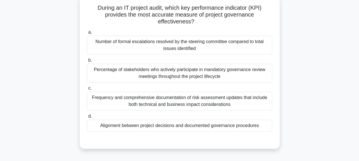
click at [177, 129] on div "Alignment between project decisions and documented governance procedures" at bounding box center [179, 126] width 185 height 12
click at [87, 118] on input "d. Alignment between project decisions and documented governance procedures" at bounding box center [87, 116] width 0 height 4
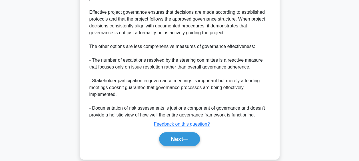
click at [177, 132] on button "Next" at bounding box center [179, 139] width 41 height 14
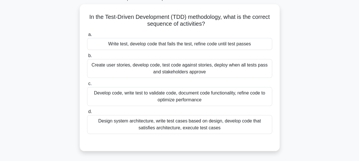
scroll to position [42, 0]
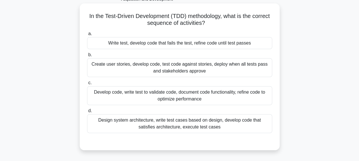
click at [206, 45] on div "Write test, develop code that fails the test, refine code until test passes" at bounding box center [179, 43] width 185 height 12
click at [87, 36] on input "a. Write test, develop code that fails the test, refine code until test passes" at bounding box center [87, 34] width 0 height 4
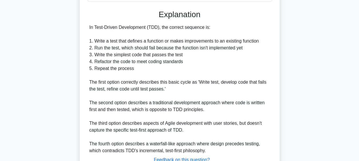
scroll to position [217, 0]
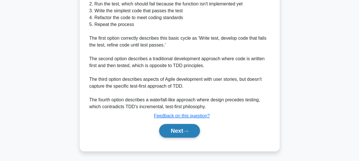
click at [182, 134] on button "Next" at bounding box center [179, 131] width 41 height 14
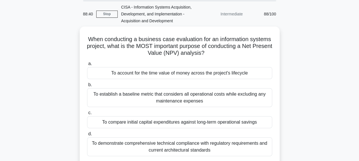
scroll to position [21, 0]
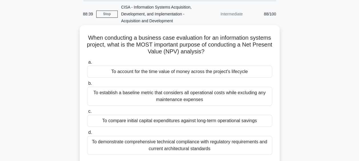
click at [204, 74] on div "To account for the time value of money across the project's lifecycle" at bounding box center [179, 72] width 185 height 12
click at [87, 64] on input "a. To account for the time value of money across the project's lifecycle" at bounding box center [87, 63] width 0 height 4
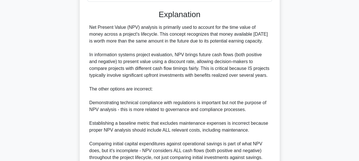
scroll to position [224, 0]
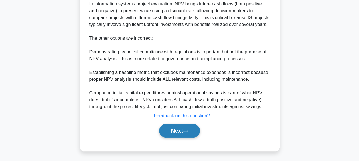
click at [185, 130] on icon at bounding box center [185, 131] width 5 height 3
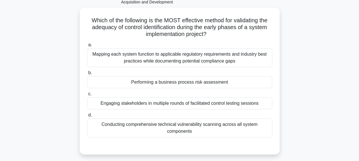
scroll to position [39, 0]
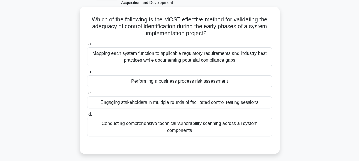
click at [208, 79] on div "Performing a business process risk assessment" at bounding box center [179, 81] width 185 height 12
click at [87, 74] on input "b. Performing a business process risk assessment" at bounding box center [87, 72] width 0 height 4
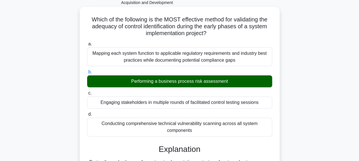
scroll to position [245, 0]
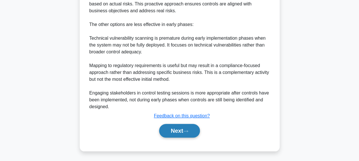
click at [188, 130] on icon at bounding box center [185, 131] width 5 height 3
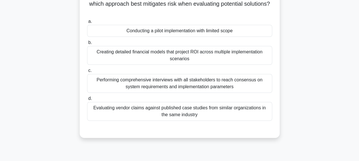
scroll to position [52, 0]
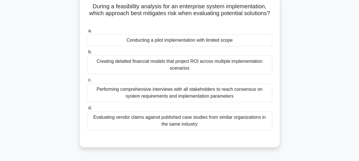
click at [217, 41] on div "Conducting a pilot implementation with limited scope" at bounding box center [179, 40] width 185 height 12
click at [87, 33] on input "a. Conducting a pilot implementation with limited scope" at bounding box center [87, 31] width 0 height 4
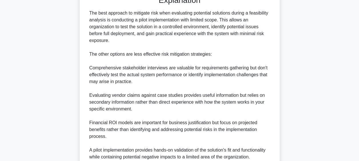
scroll to position [245, 0]
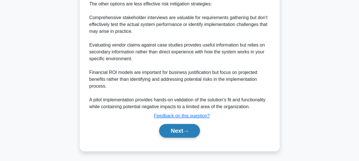
click at [179, 128] on button "Next" at bounding box center [179, 131] width 41 height 14
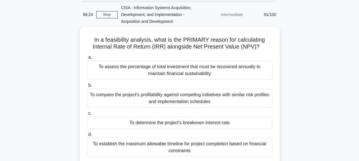
scroll to position [20, 0]
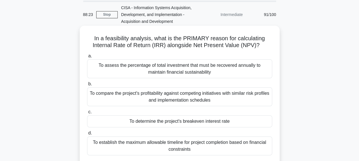
click at [184, 123] on div "To determine the project's breakeven interest rate" at bounding box center [179, 121] width 185 height 12
click at [87, 114] on input "c. To determine the project's breakeven interest rate" at bounding box center [87, 112] width 0 height 4
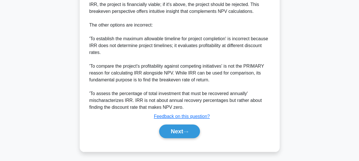
scroll to position [252, 0]
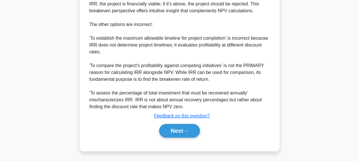
click at [184, 124] on button "Next" at bounding box center [179, 131] width 41 height 14
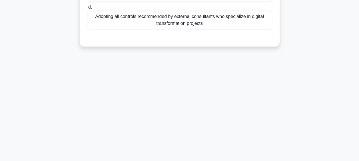
scroll to position [43, 0]
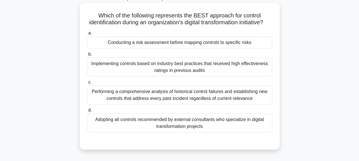
click at [218, 48] on div "Conducting a risk assessment before mapping controls to specific risks" at bounding box center [179, 43] width 185 height 12
click at [87, 35] on input "a. Conducting a risk assessment before mapping controls to specific risks" at bounding box center [87, 33] width 0 height 4
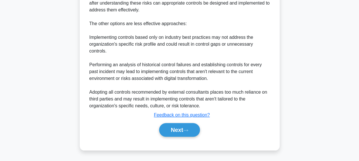
scroll to position [248, 0]
click at [187, 132] on icon at bounding box center [185, 130] width 5 height 3
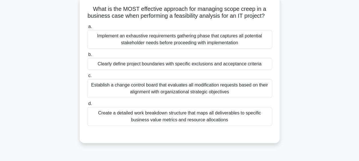
scroll to position [49, 0]
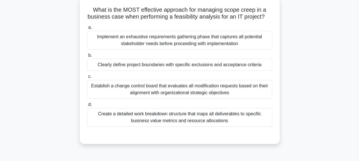
click at [215, 71] on div "Clearly define project boundaries with specific exclusions and acceptance crite…" at bounding box center [179, 65] width 185 height 12
click at [87, 57] on input "b. Clearly define project boundaries with specific exclusions and acceptance cr…" at bounding box center [87, 56] width 0 height 4
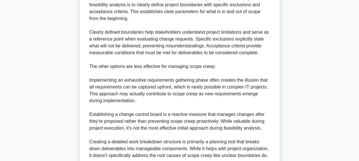
scroll to position [265, 0]
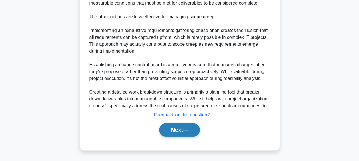
click at [178, 136] on button "Next" at bounding box center [179, 130] width 41 height 14
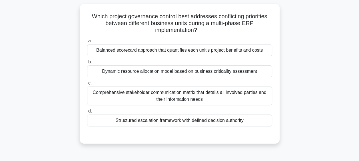
scroll to position [41, 0]
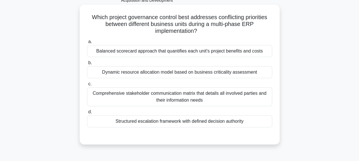
click at [186, 120] on div "Structured escalation framework with defined decision authority" at bounding box center [179, 121] width 185 height 12
click at [87, 114] on input "d. Structured escalation framework with defined decision authority" at bounding box center [87, 112] width 0 height 4
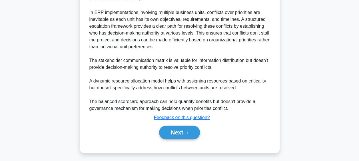
scroll to position [211, 0]
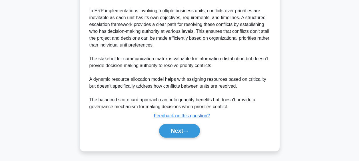
click at [186, 120] on div "Explanation The best governance control for addressing conflicting priorities b…" at bounding box center [179, 53] width 185 height 174
click at [188, 130] on icon at bounding box center [185, 131] width 5 height 3
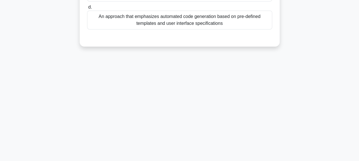
scroll to position [49, 0]
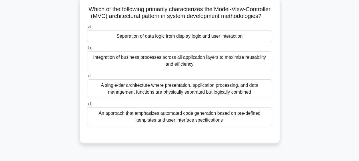
click at [204, 42] on div "Separation of data logic from display logic and user interaction" at bounding box center [179, 36] width 185 height 12
click at [87, 29] on input "a. Separation of data logic from display logic and user interaction" at bounding box center [87, 27] width 0 height 4
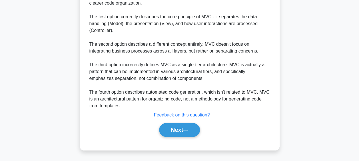
scroll to position [224, 0]
click at [177, 130] on button "Next" at bounding box center [179, 130] width 41 height 14
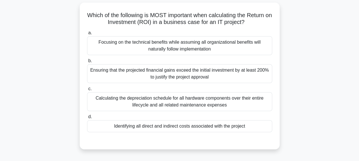
scroll to position [43, 0]
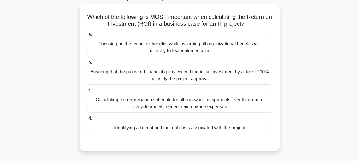
click at [177, 130] on div "Identifying all direct and indirect costs associated with the project" at bounding box center [179, 128] width 185 height 12
click at [87, 120] on input "d. Identifying all direct and indirect costs associated with the project" at bounding box center [87, 119] width 0 height 4
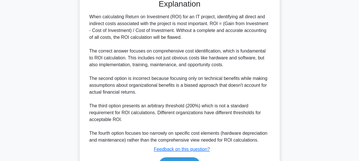
scroll to position [217, 0]
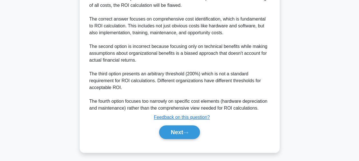
click at [177, 130] on button "Next" at bounding box center [179, 132] width 41 height 14
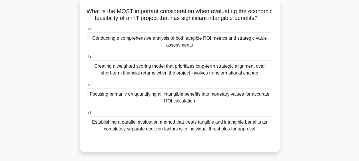
scroll to position [49, 0]
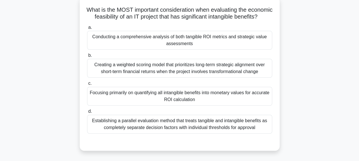
click at [199, 49] on div "Conducting a comprehensive analysis of both tangible ROI metrics and strategic …" at bounding box center [179, 40] width 185 height 19
click at [87, 29] on input "a. Conducting a comprehensive analysis of both tangible ROI metrics and strateg…" at bounding box center [87, 28] width 0 height 4
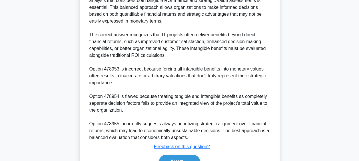
scroll to position [252, 0]
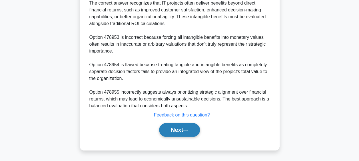
click at [182, 132] on button "Next" at bounding box center [179, 130] width 41 height 14
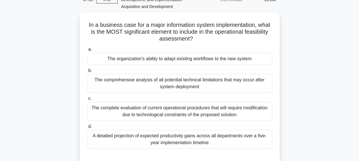
scroll to position [35, 0]
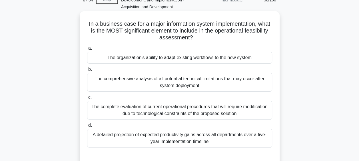
click at [225, 57] on div "The organization's ability to adapt existing workflows to the new system" at bounding box center [179, 58] width 185 height 12
click at [87, 50] on input "a. The organization's ability to adapt existing workflows to the new system" at bounding box center [87, 49] width 0 height 4
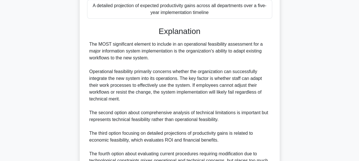
scroll to position [252, 0]
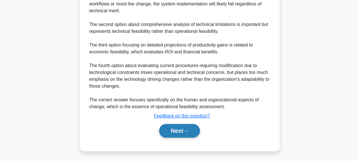
click at [179, 130] on button "Next" at bounding box center [179, 131] width 41 height 14
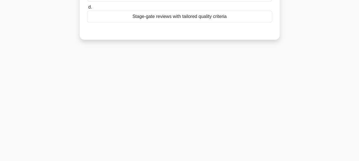
scroll to position [47, 0]
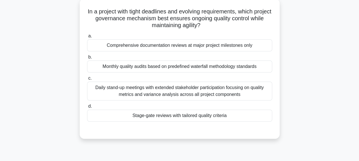
click at [195, 116] on div "Stage-gate reviews with tailored quality criteria" at bounding box center [179, 116] width 185 height 12
click at [87, 108] on input "d. Stage-gate reviews with tailored quality criteria" at bounding box center [87, 106] width 0 height 4
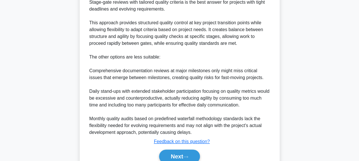
scroll to position [217, 0]
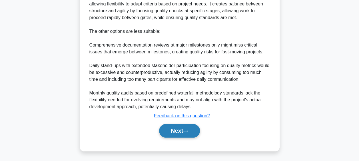
click at [190, 128] on button "Next" at bounding box center [179, 131] width 41 height 14
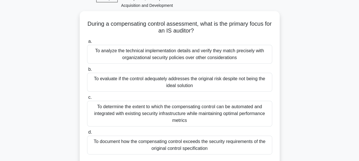
scroll to position [35, 0]
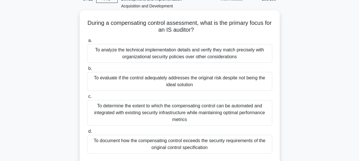
click at [218, 81] on div "To evaluate if the control adequately addresses the original risk despite not b…" at bounding box center [179, 81] width 185 height 19
click at [87, 71] on input "b. To evaluate if the control adequately addresses the original risk despite no…" at bounding box center [87, 69] width 0 height 4
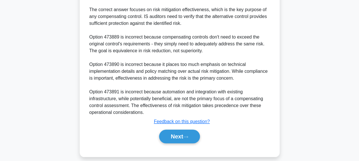
scroll to position [249, 0]
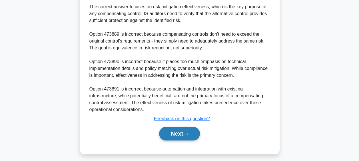
click at [188, 134] on icon at bounding box center [185, 133] width 5 height 3
click at [183, 134] on button "Next" at bounding box center [179, 134] width 41 height 14
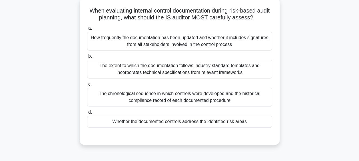
scroll to position [49, 0]
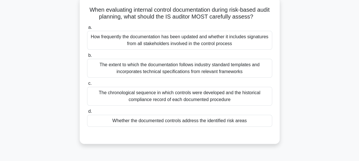
click at [195, 120] on div "Whether the documented controls address the identified risk areas" at bounding box center [179, 121] width 185 height 12
click at [87, 113] on input "d. Whether the documented controls address the identified risk areas" at bounding box center [87, 112] width 0 height 4
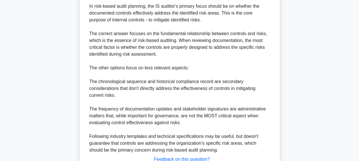
scroll to position [238, 0]
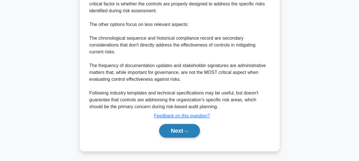
click at [182, 129] on button "Next" at bounding box center [179, 131] width 41 height 14
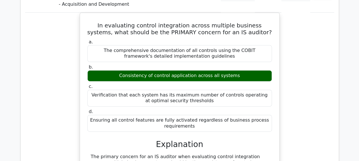
scroll to position [347, 0]
